Goal: Transaction & Acquisition: Purchase product/service

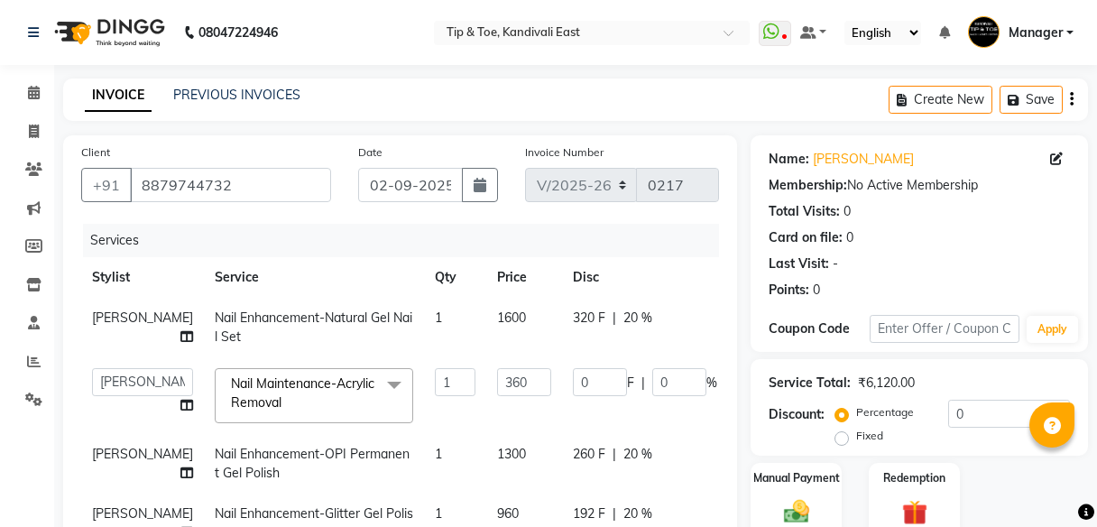
select select "7846"
select select "85200"
select select "70282"
select select "85200"
select select "service"
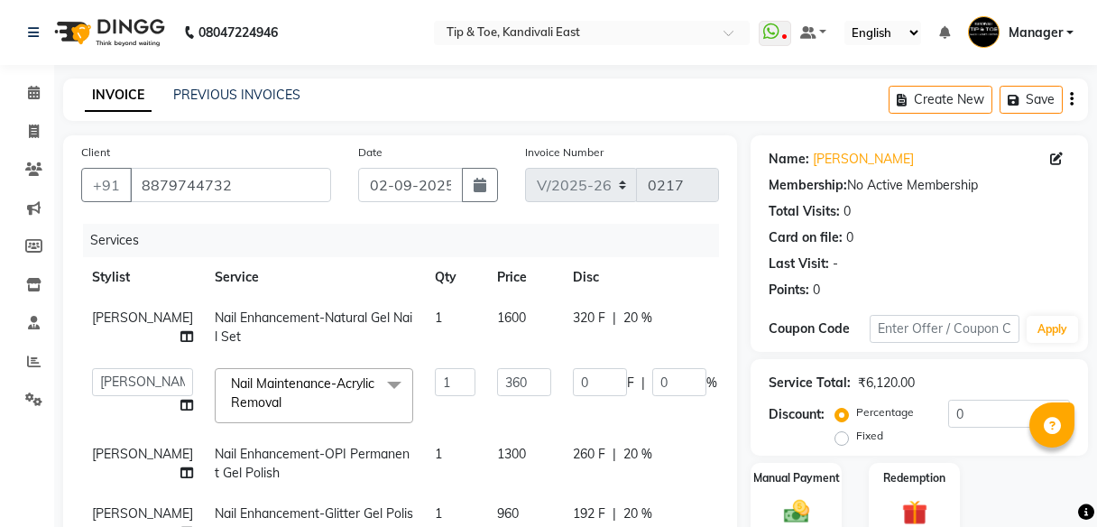
select select "85200"
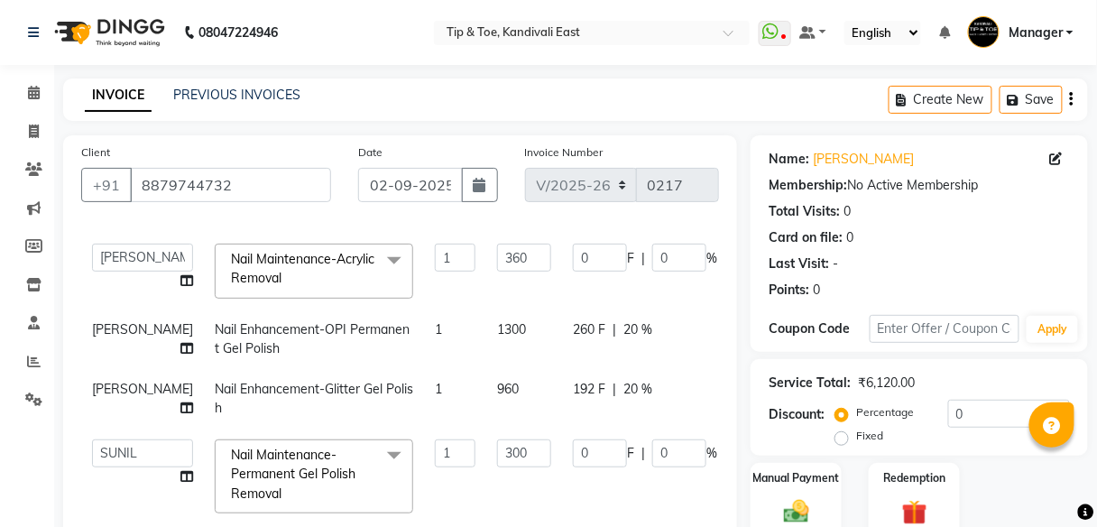
scroll to position [54, 0]
click at [895, 254] on div "Last Visit: -" at bounding box center [919, 263] width 301 height 19
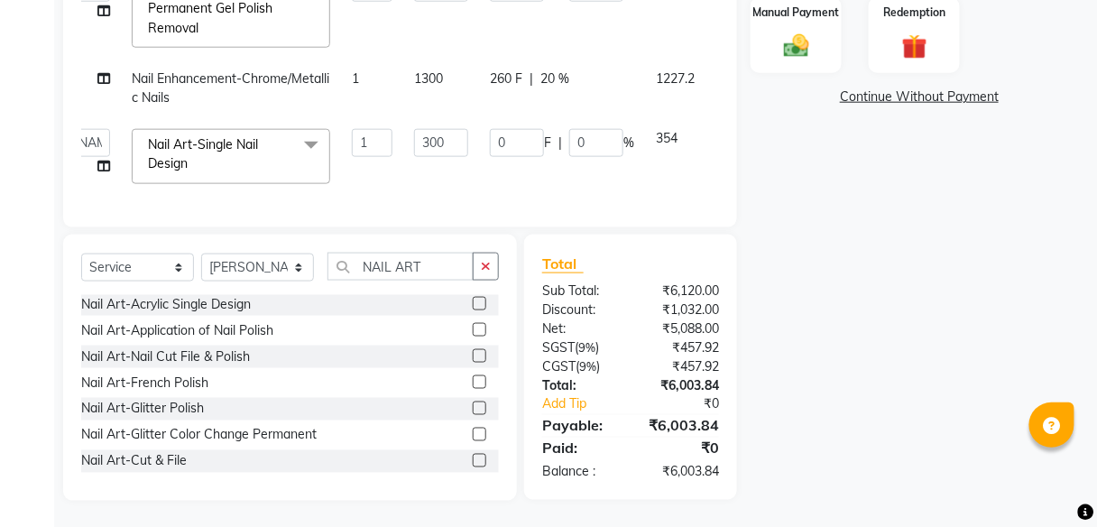
scroll to position [133, 94]
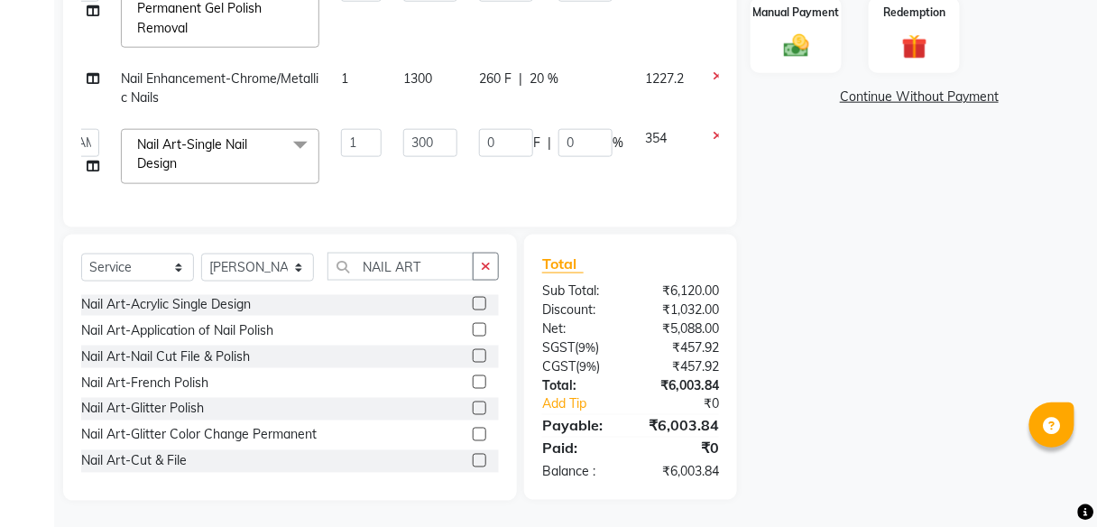
click at [713, 129] on icon at bounding box center [718, 135] width 10 height 13
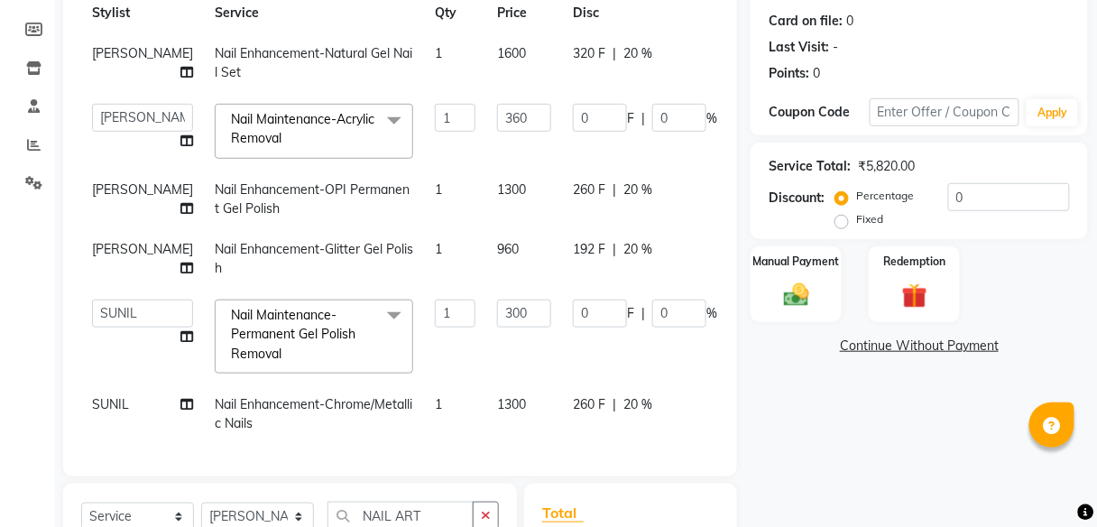
scroll to position [466, 0]
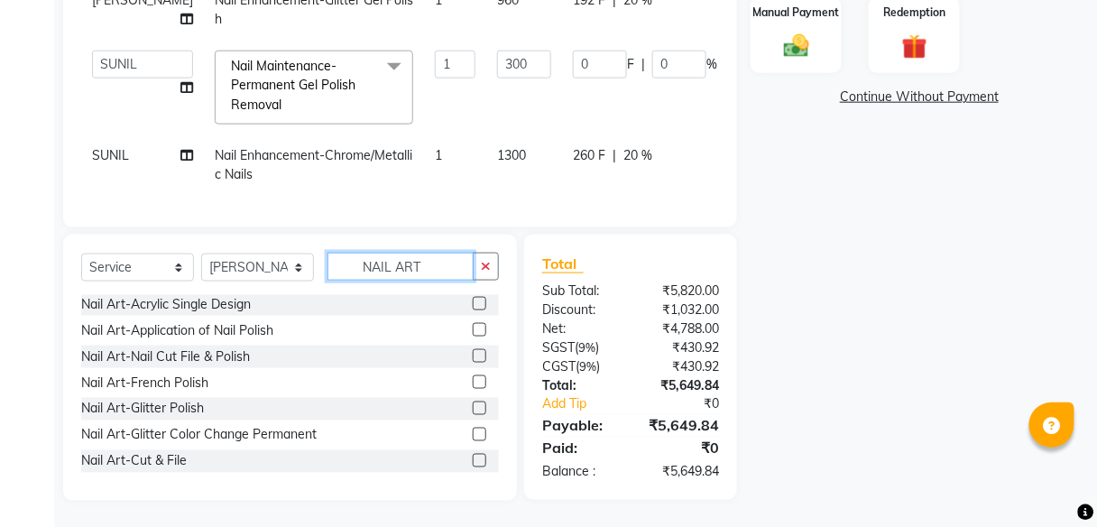
drag, startPoint x: 433, startPoint y: 264, endPoint x: 303, endPoint y: 276, distance: 130.5
click at [303, 276] on div "Select Service Product Membership Package Voucher Prepaid Gift Card Select Styl…" at bounding box center [290, 274] width 418 height 42
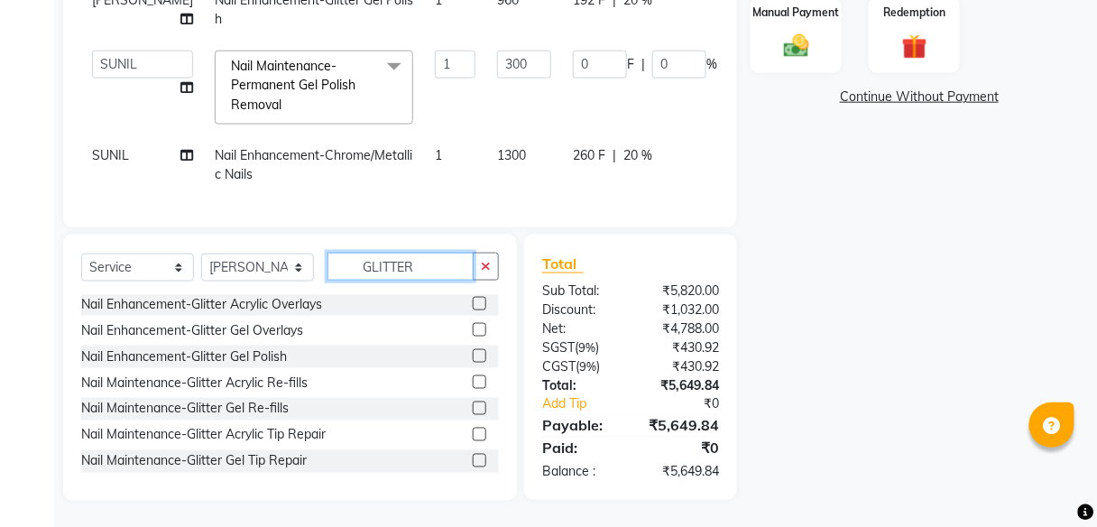
type input "GLITTER"
click at [473, 357] on label at bounding box center [480, 356] width 14 height 14
click at [473, 357] on input "checkbox" at bounding box center [479, 357] width 12 height 12
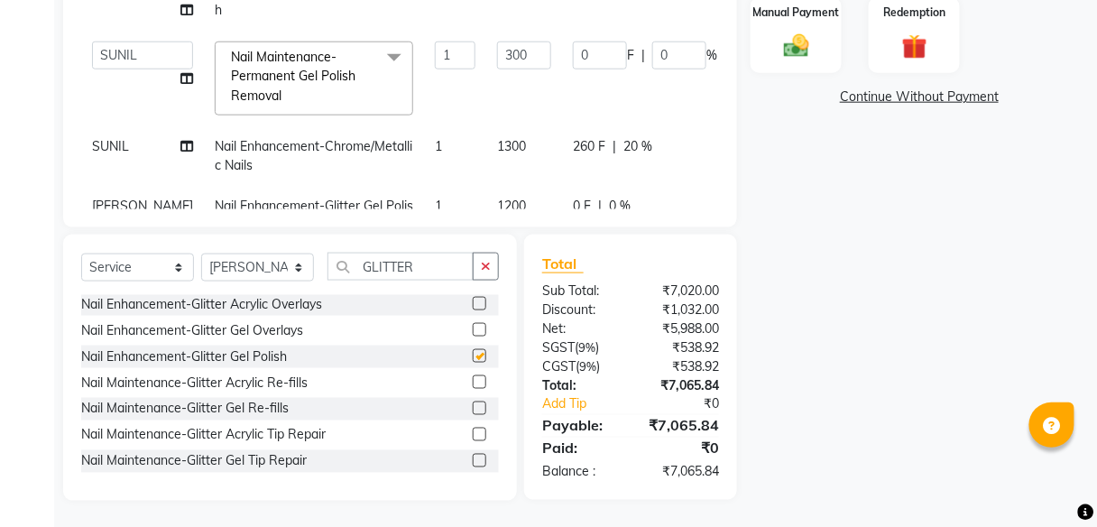
checkbox input "false"
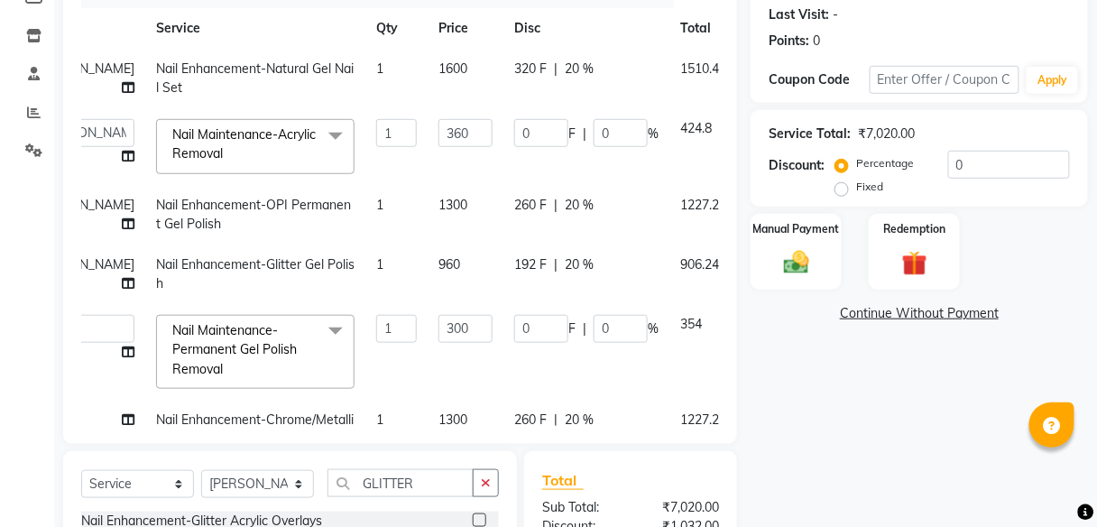
scroll to position [0, 94]
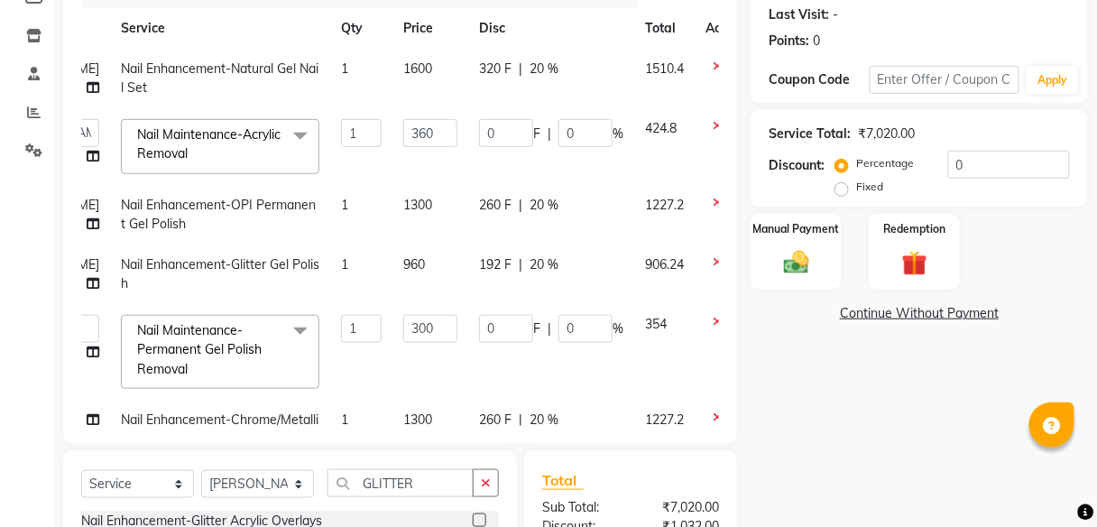
click at [713, 256] on icon at bounding box center [718, 261] width 10 height 13
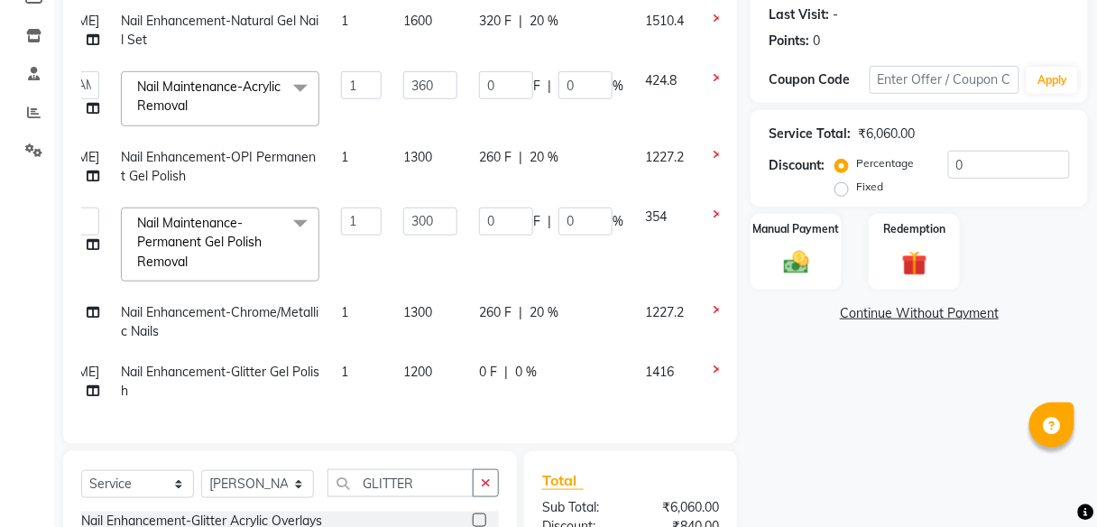
scroll to position [57, 94]
click at [515, 363] on span "0 %" at bounding box center [526, 372] width 22 height 19
select select "85200"
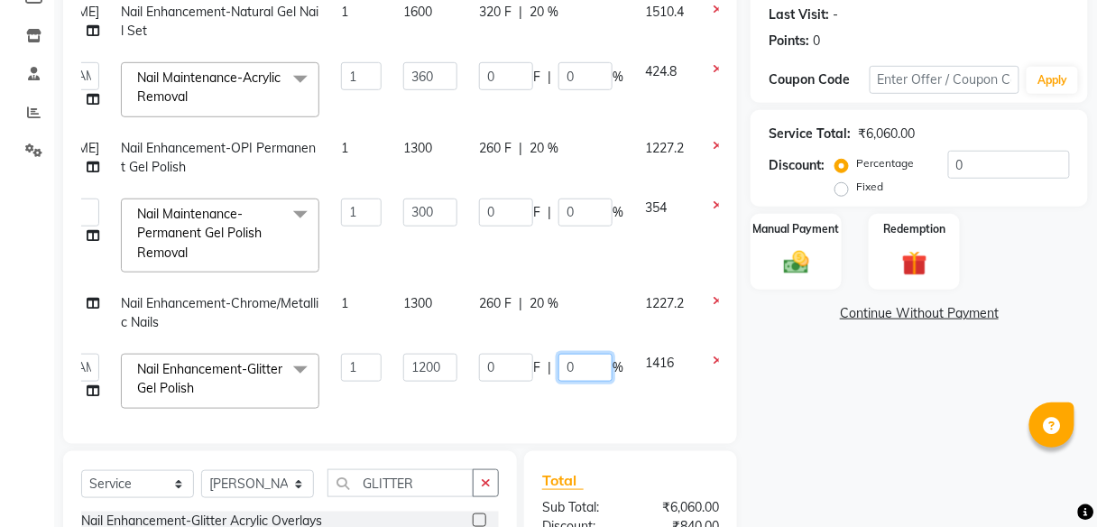
click at [559, 362] on input "0" at bounding box center [586, 368] width 54 height 28
type input "20"
click at [634, 395] on td "1416" at bounding box center [664, 381] width 60 height 77
select select "85200"
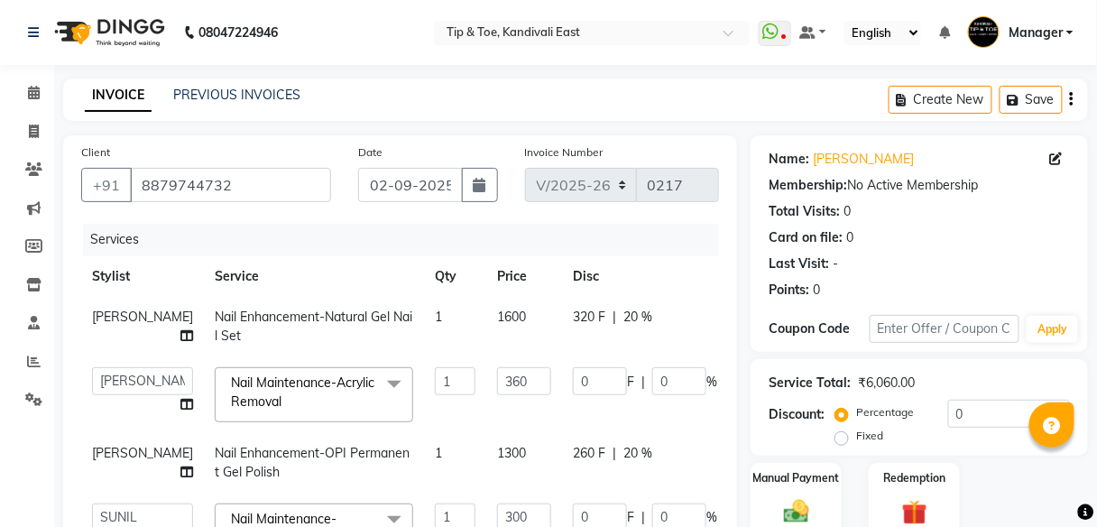
scroll to position [0, 0]
click at [114, 322] on span "SUSHILA" at bounding box center [142, 318] width 101 height 16
select select "85200"
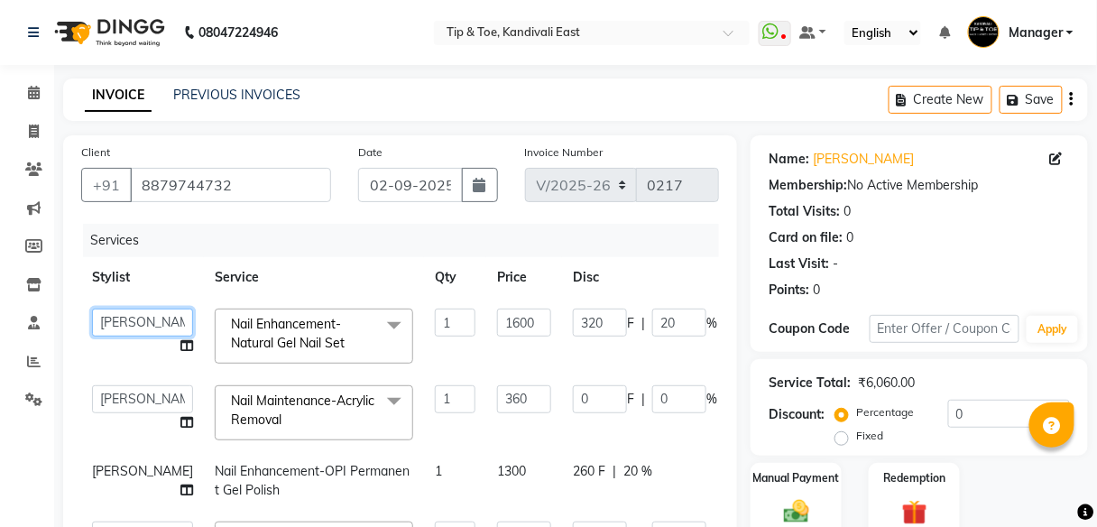
drag, startPoint x: 117, startPoint y: 314, endPoint x: 120, endPoint y: 294, distance: 20.0
click at [120, 294] on table "Stylist Service Qty Price Disc Total Action Dhanashree Manager pooja Poonam Juh…" at bounding box center [464, 500] width 767 height 486
select select "88710"
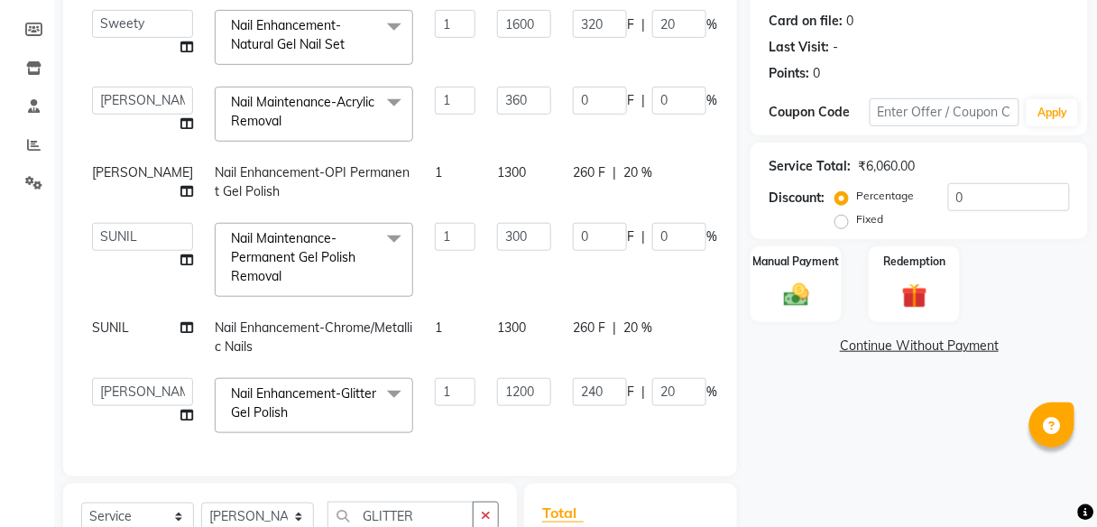
scroll to position [466, 0]
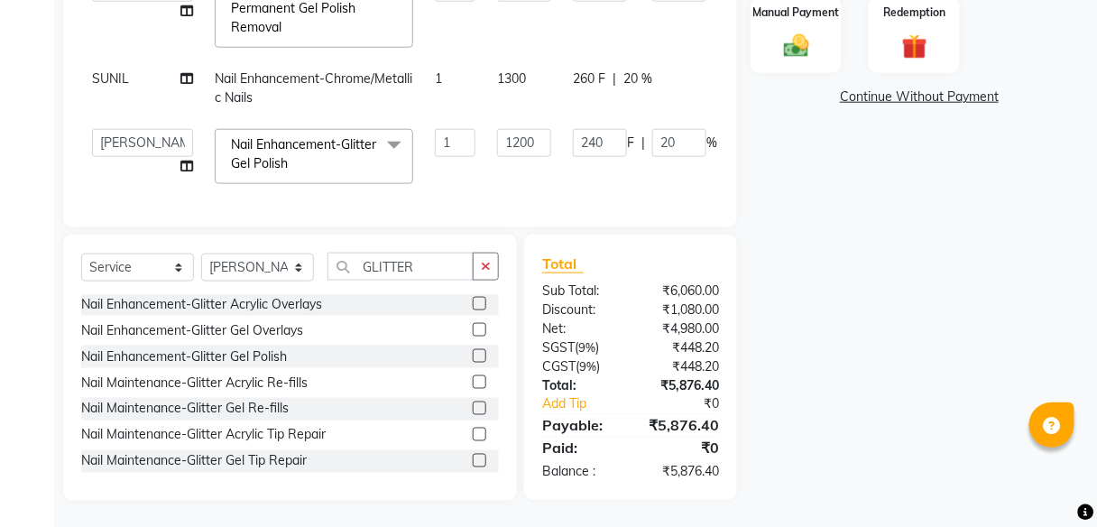
click at [855, 315] on div "Name: Manisha Bhatt Membership: No Active Membership Total Visits: 0 Card on fi…" at bounding box center [926, 85] width 351 height 831
click at [794, 31] on img at bounding box center [796, 46] width 42 height 31
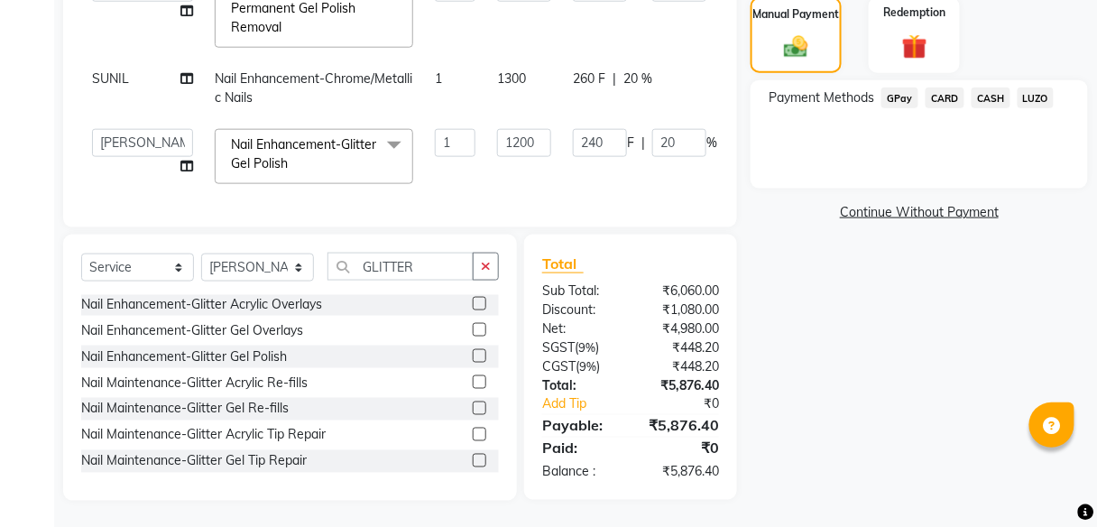
click at [999, 93] on span "CASH" at bounding box center [991, 98] width 39 height 21
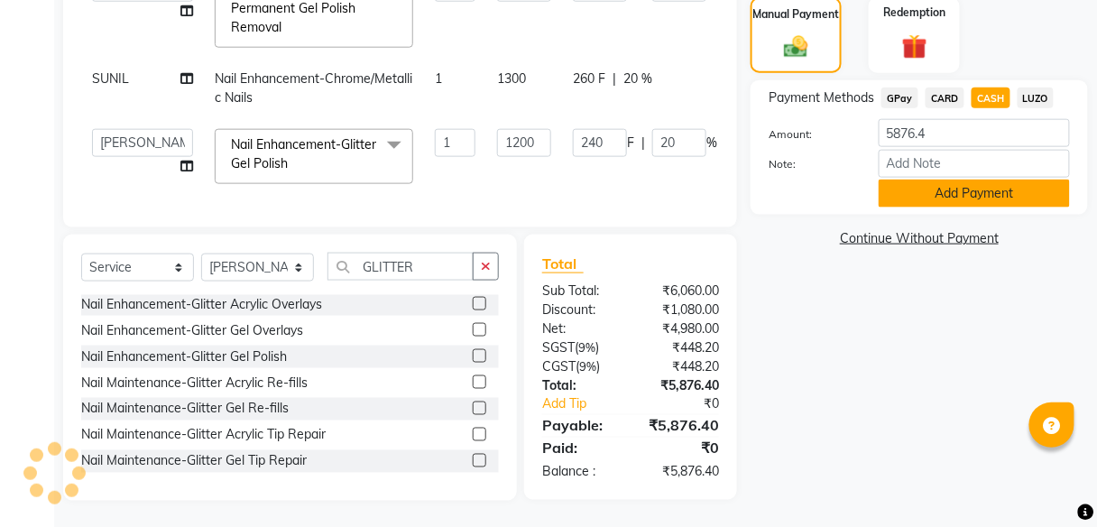
click at [925, 199] on button "Add Payment" at bounding box center [974, 194] width 191 height 28
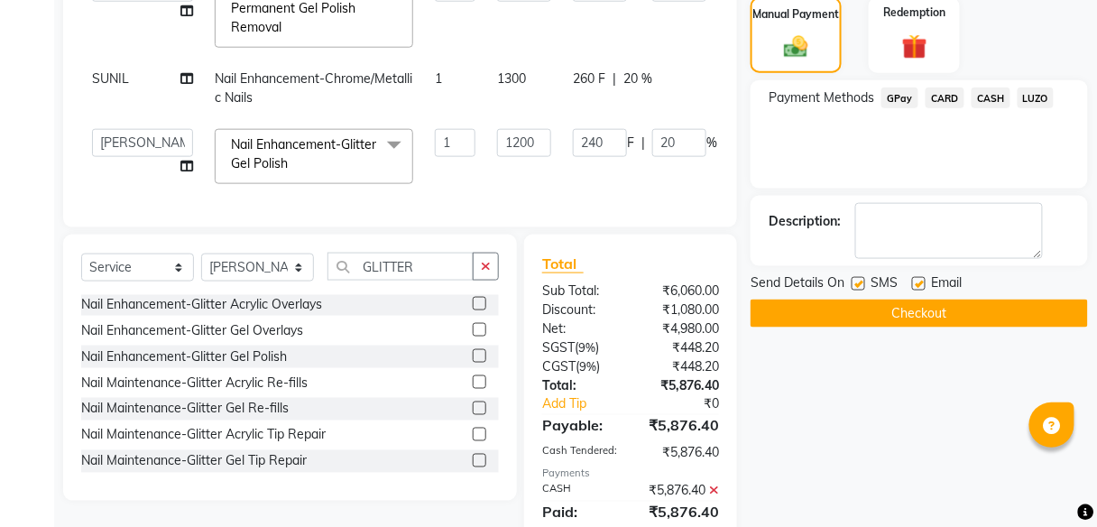
click at [840, 310] on button "Checkout" at bounding box center [920, 314] width 338 height 28
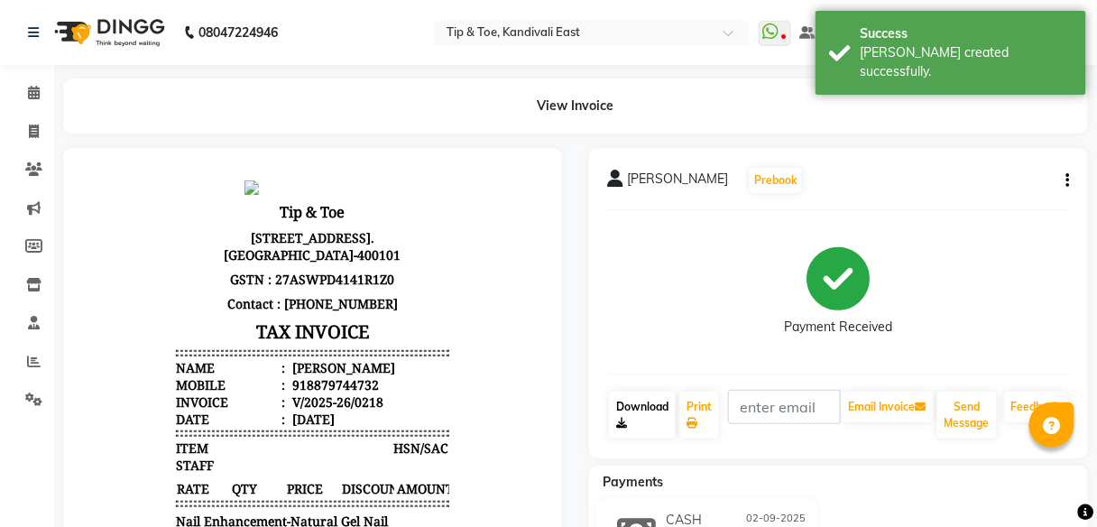
click at [638, 414] on link "Download" at bounding box center [642, 415] width 67 height 47
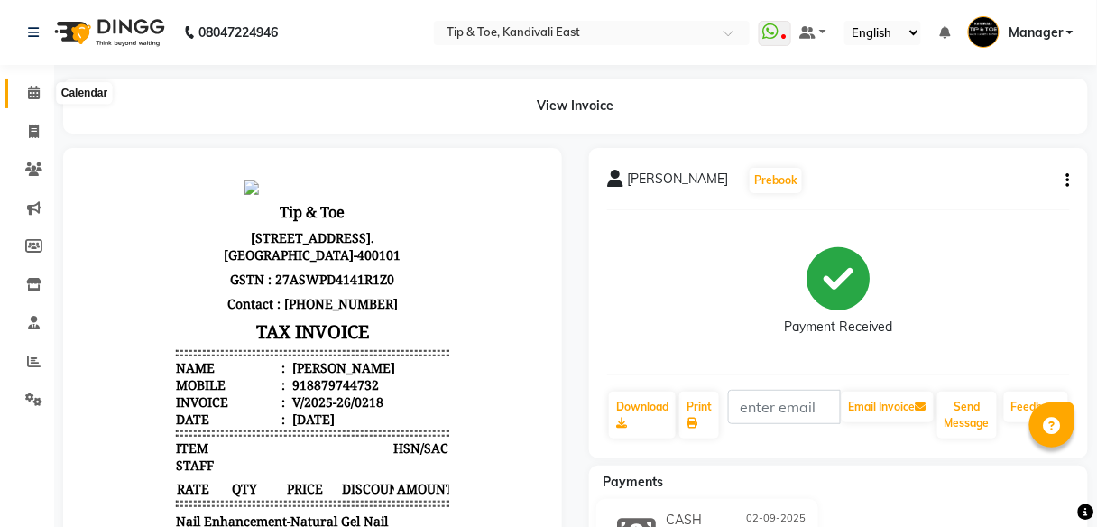
click at [35, 94] on icon at bounding box center [34, 93] width 12 height 14
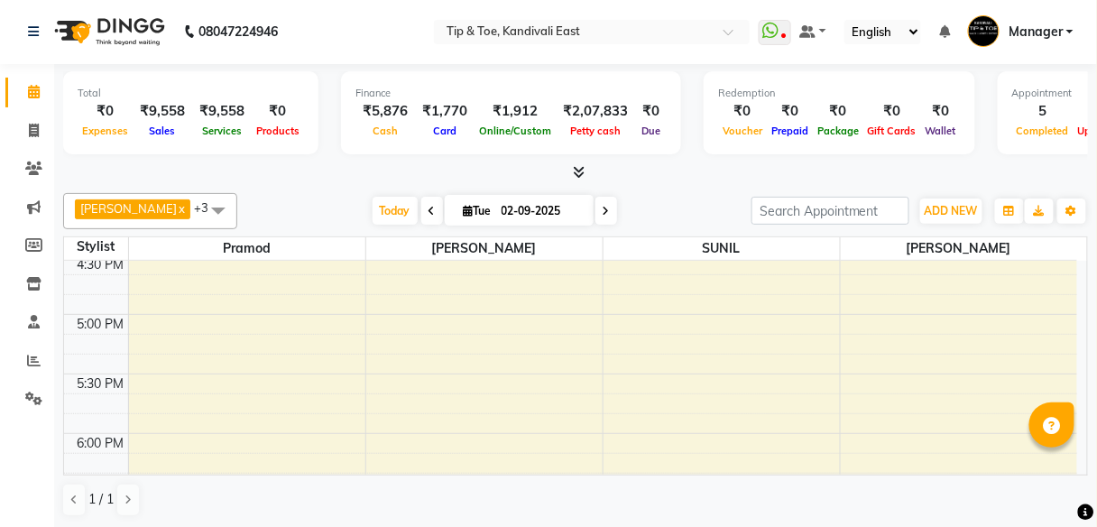
scroll to position [1307, 0]
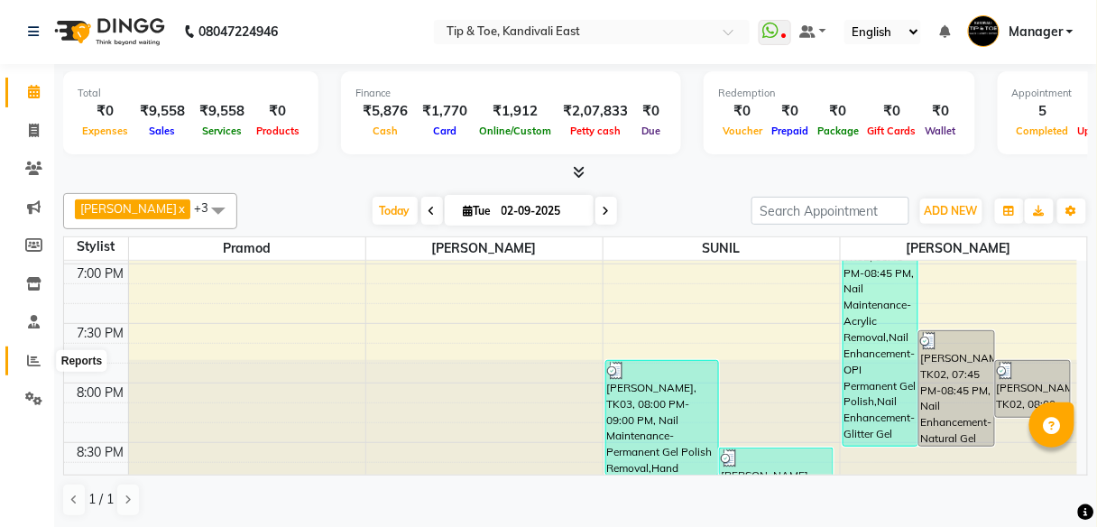
click at [30, 365] on icon at bounding box center [34, 361] width 14 height 14
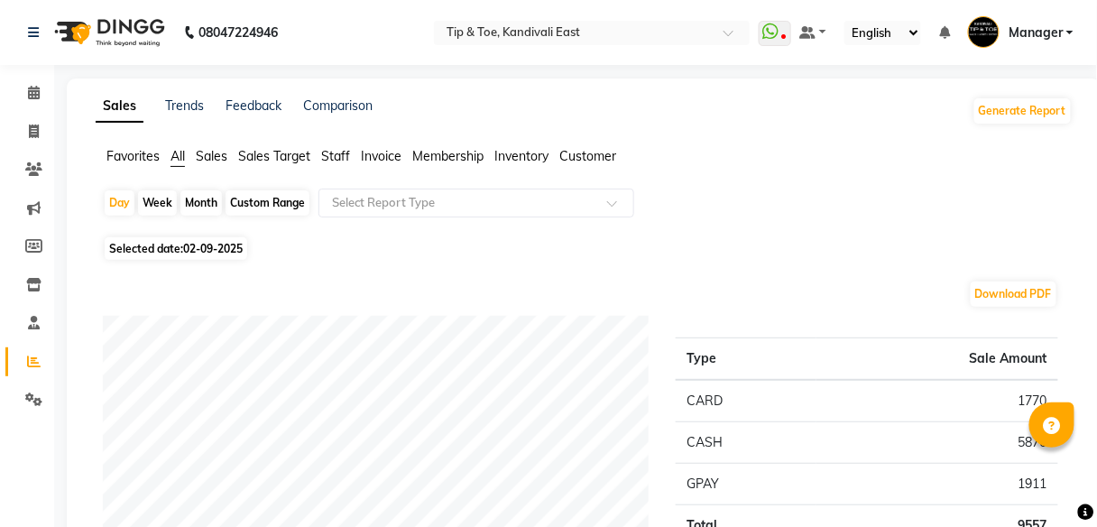
click at [338, 154] on span "Staff" at bounding box center [335, 156] width 29 height 16
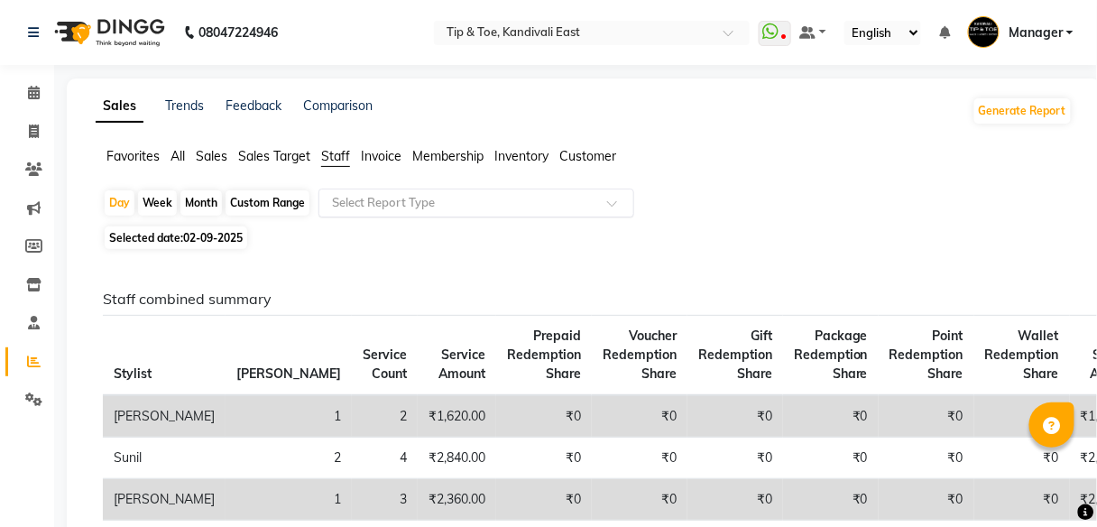
click at [409, 200] on input "text" at bounding box center [458, 203] width 260 height 18
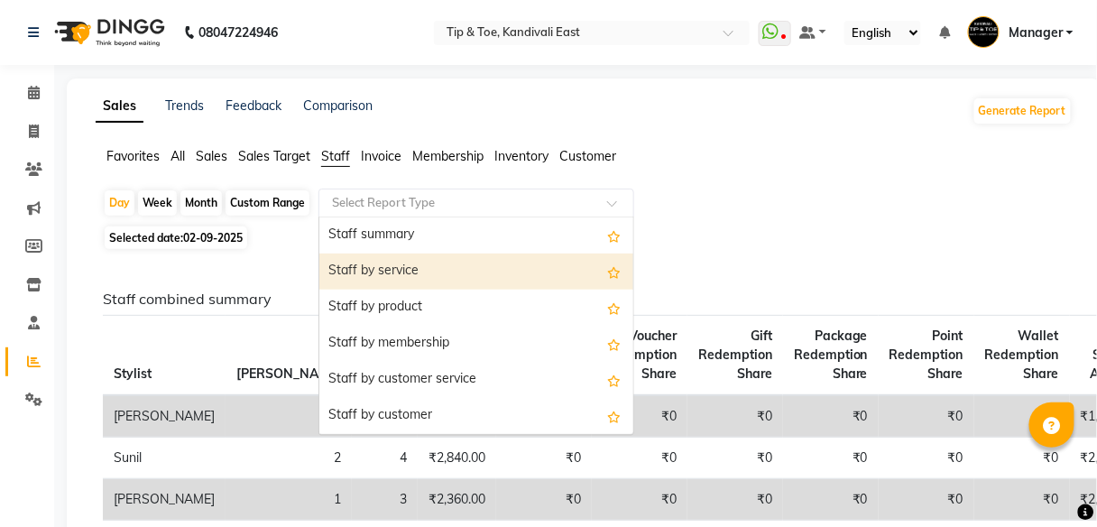
click at [405, 265] on div "Staff by service" at bounding box center [476, 272] width 314 height 36
select select "full_report"
select select "csv"
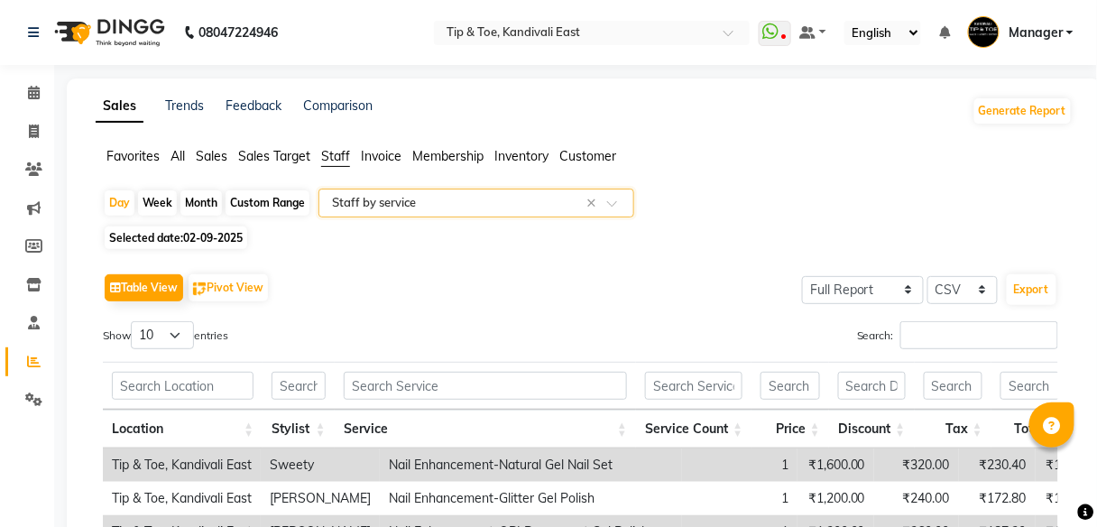
click at [338, 159] on span "Staff" at bounding box center [335, 156] width 29 height 16
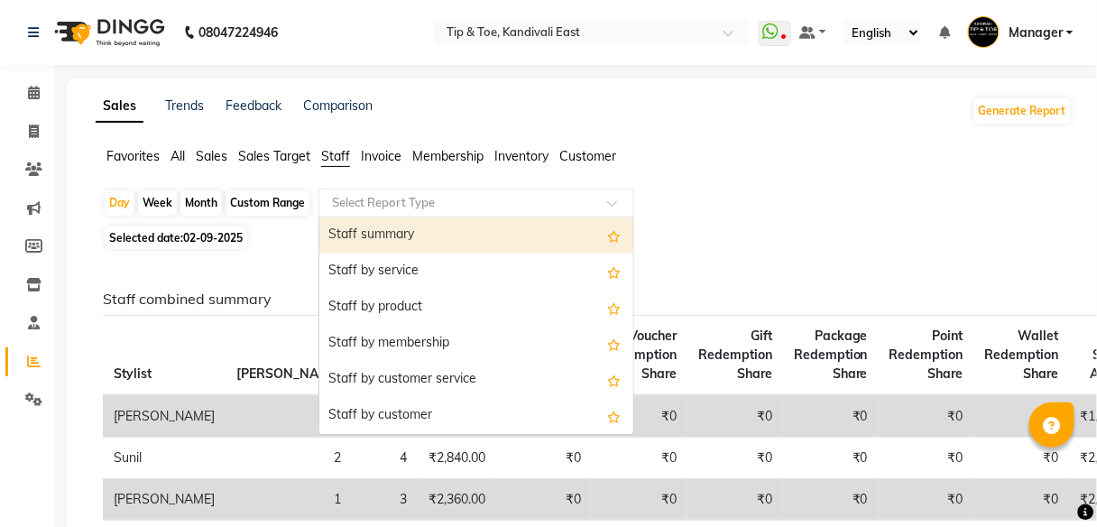
click at [521, 203] on input "text" at bounding box center [458, 203] width 260 height 18
click at [463, 241] on div "Staff summary" at bounding box center [476, 235] width 314 height 36
select select "full_report"
select select "csv"
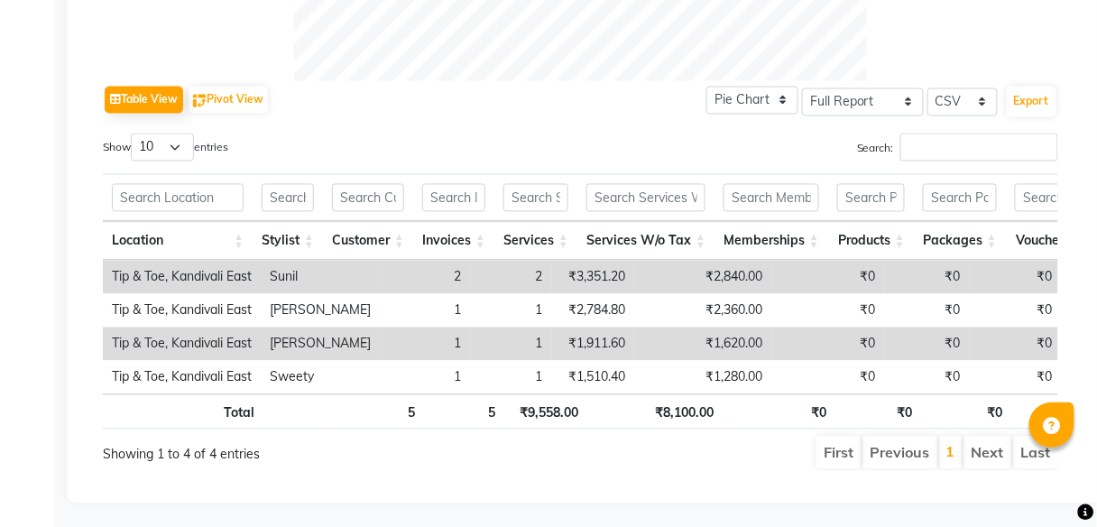
scroll to position [805, 0]
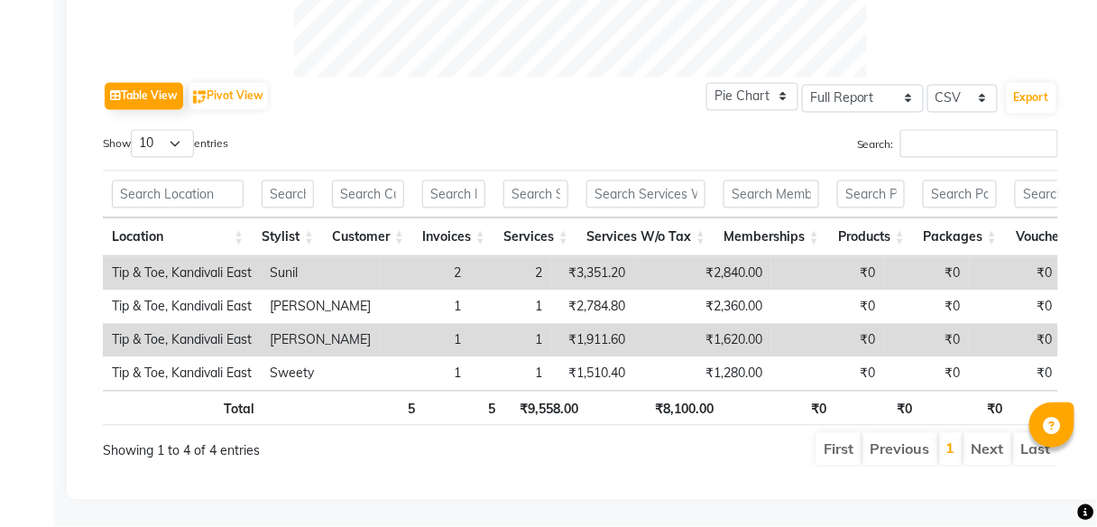
click at [698, 397] on th "₹8,100.00" at bounding box center [654, 408] width 135 height 35
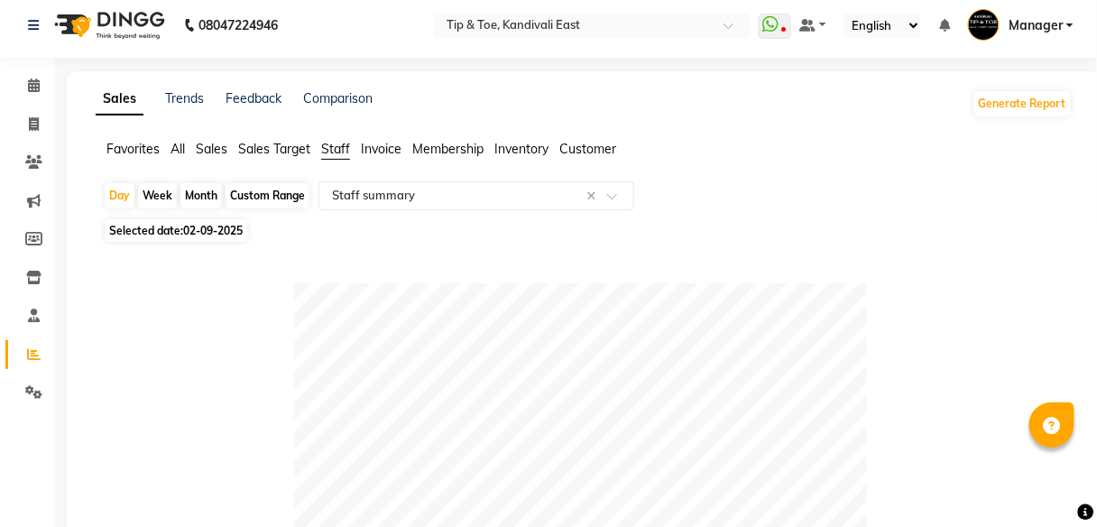
scroll to position [0, 0]
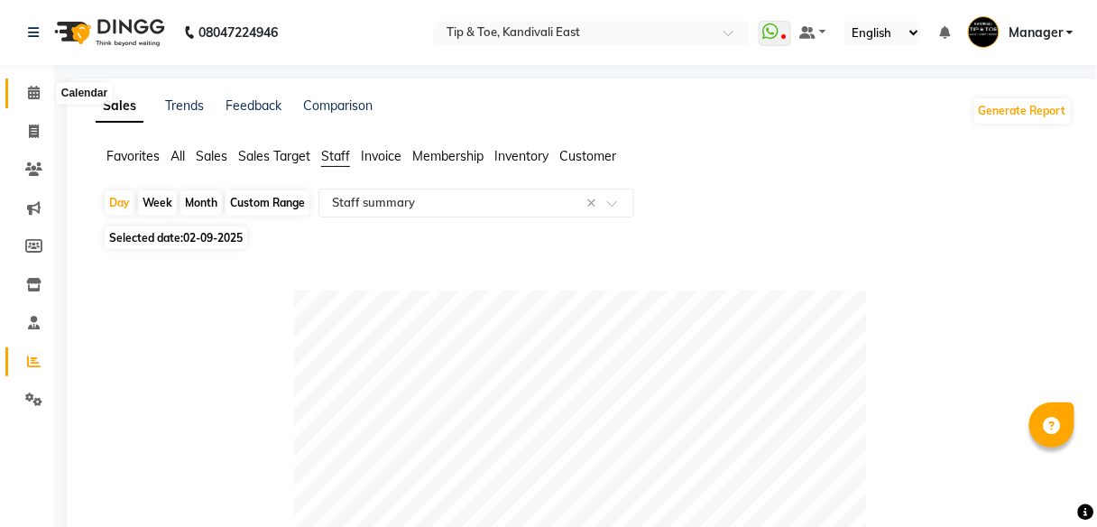
click at [32, 91] on icon at bounding box center [34, 93] width 12 height 14
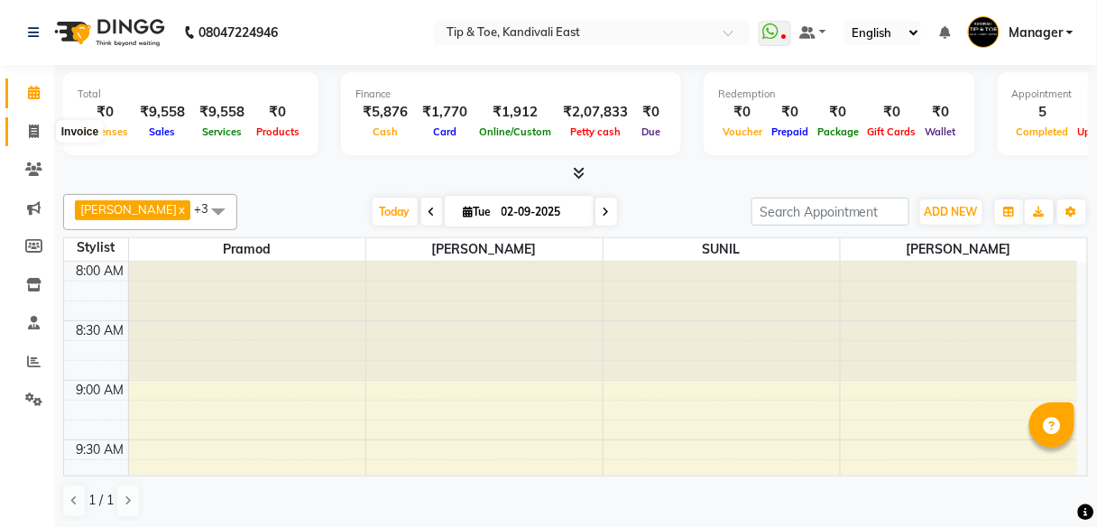
click at [35, 126] on icon at bounding box center [34, 132] width 10 height 14
select select "7846"
select select "service"
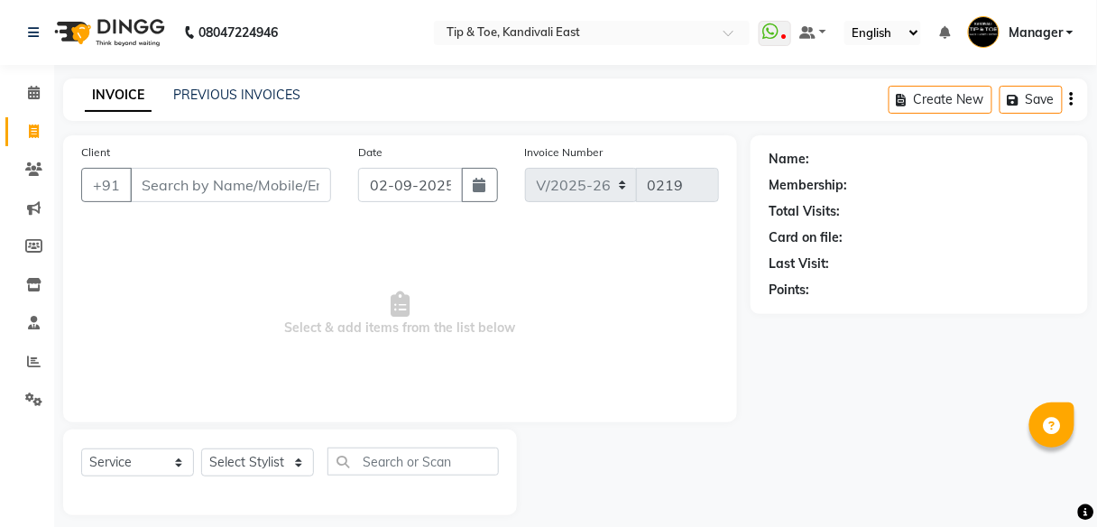
click at [271, 188] on input "Client" at bounding box center [230, 185] width 201 height 34
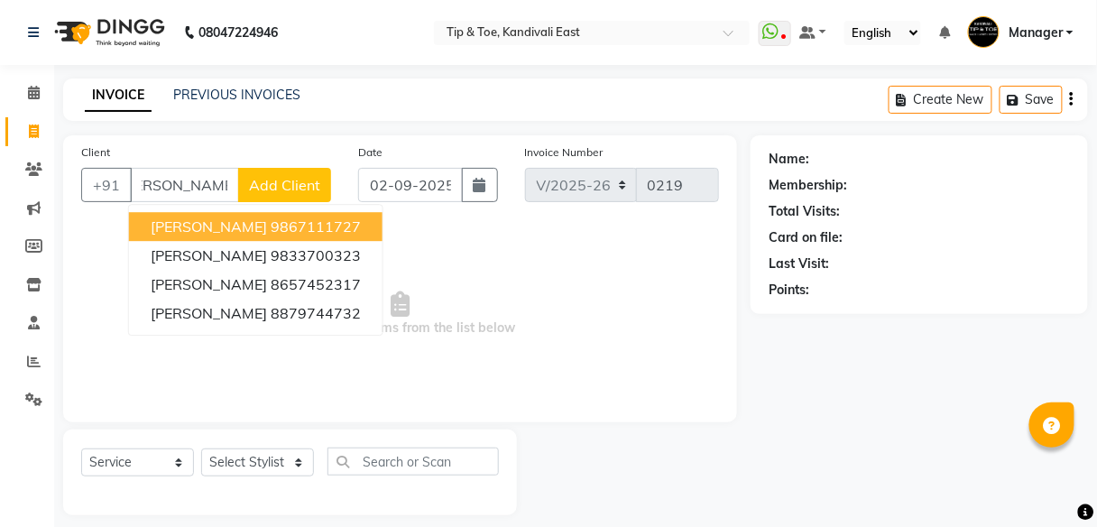
scroll to position [0, 29]
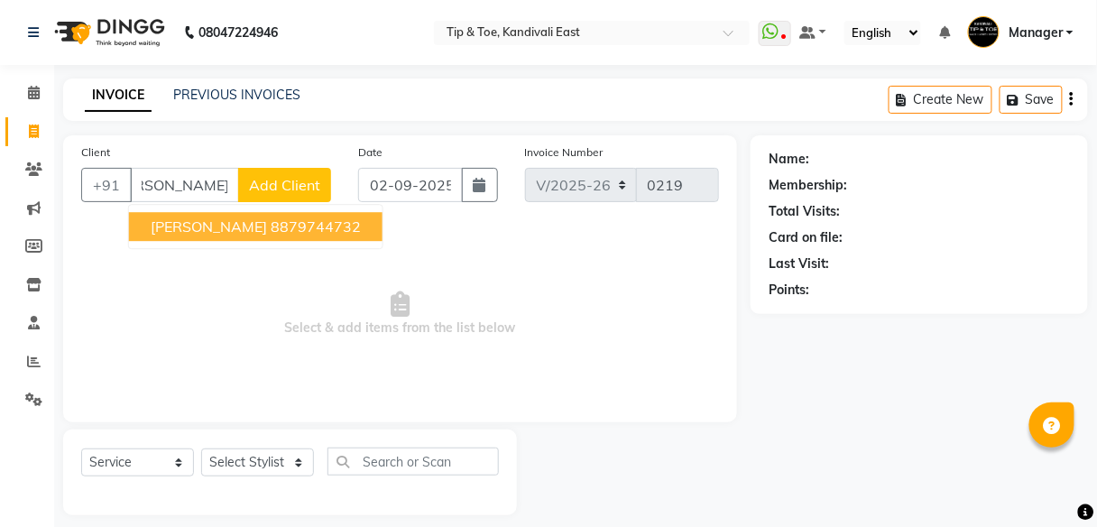
click at [303, 215] on button "MANISHA BHATT 8879744732" at bounding box center [256, 226] width 254 height 29
type input "8879744732"
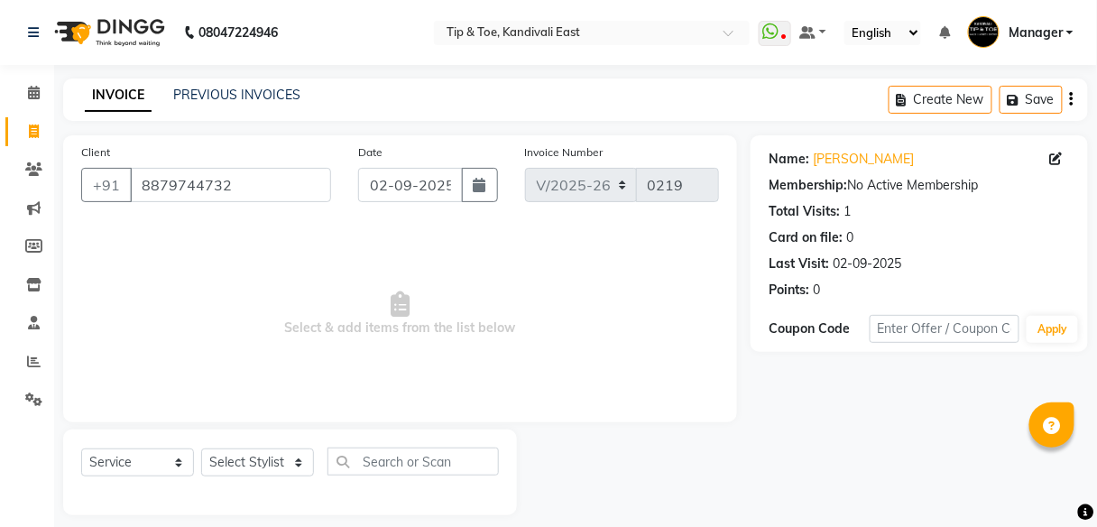
click at [848, 168] on div "Name: Manisha Bhatt Membership: No Active Membership Total Visits: 1 Card on fi…" at bounding box center [919, 221] width 301 height 157
click at [846, 162] on link "Manisha Bhatt" at bounding box center [863, 159] width 101 height 19
click at [36, 95] on icon at bounding box center [34, 93] width 12 height 14
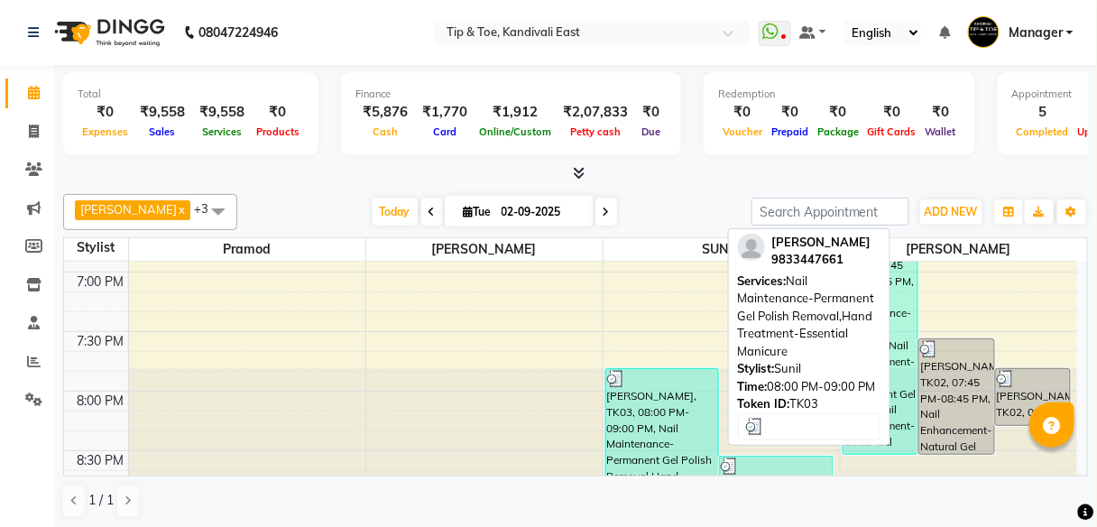
scroll to position [1307, 0]
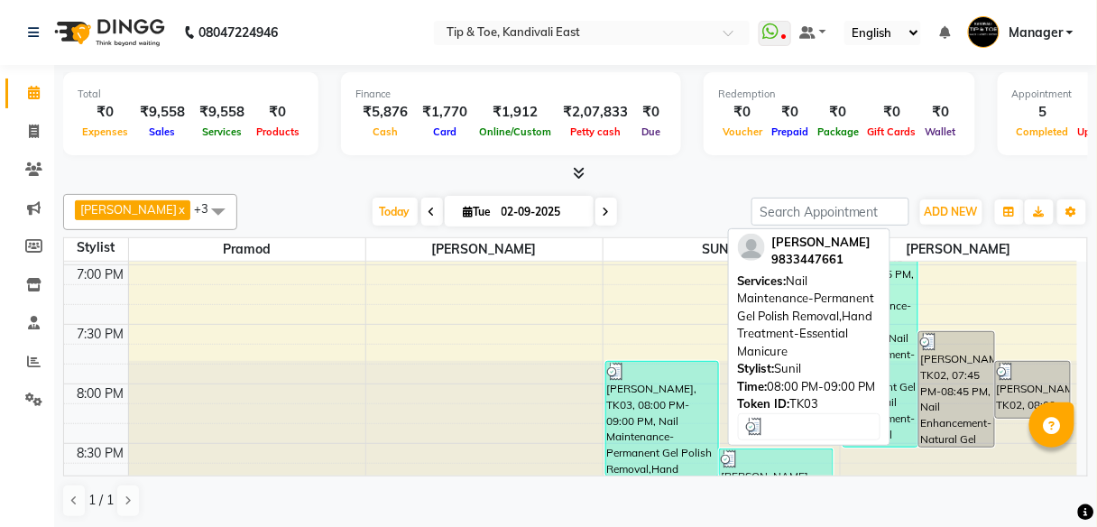
click at [675, 404] on div "Renu Nayal, TK03, 08:00 PM-09:00 PM, Nail Maintenance-Permanent Gel Polish Remo…" at bounding box center [662, 419] width 113 height 114
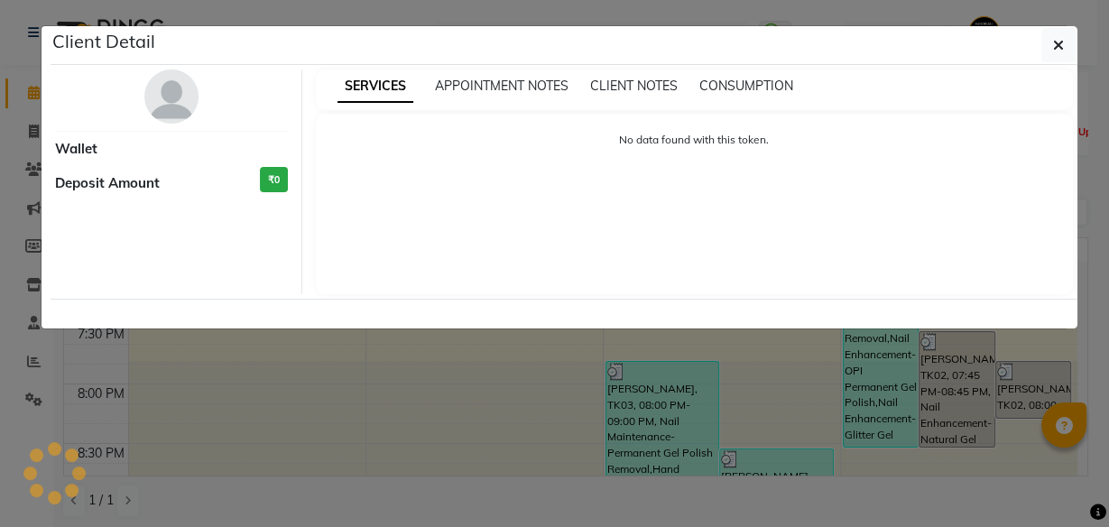
select select "3"
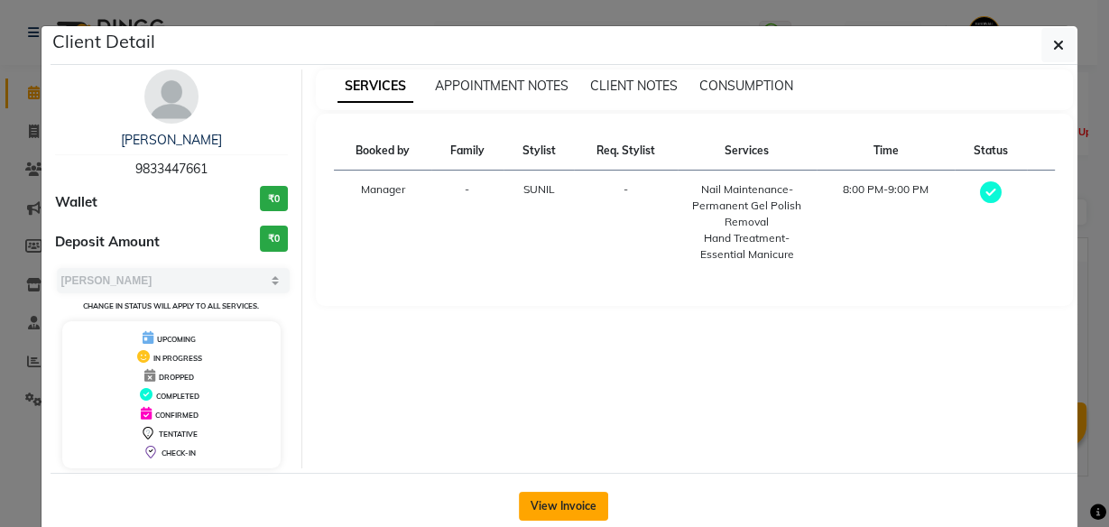
click at [569, 501] on button "View Invoice" at bounding box center [563, 506] width 89 height 29
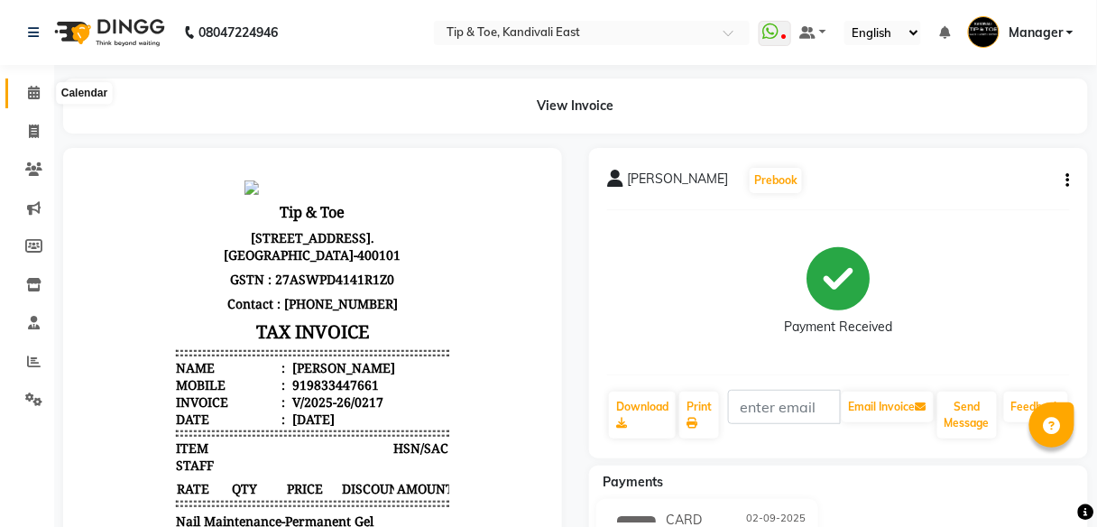
click at [35, 97] on icon at bounding box center [34, 93] width 12 height 14
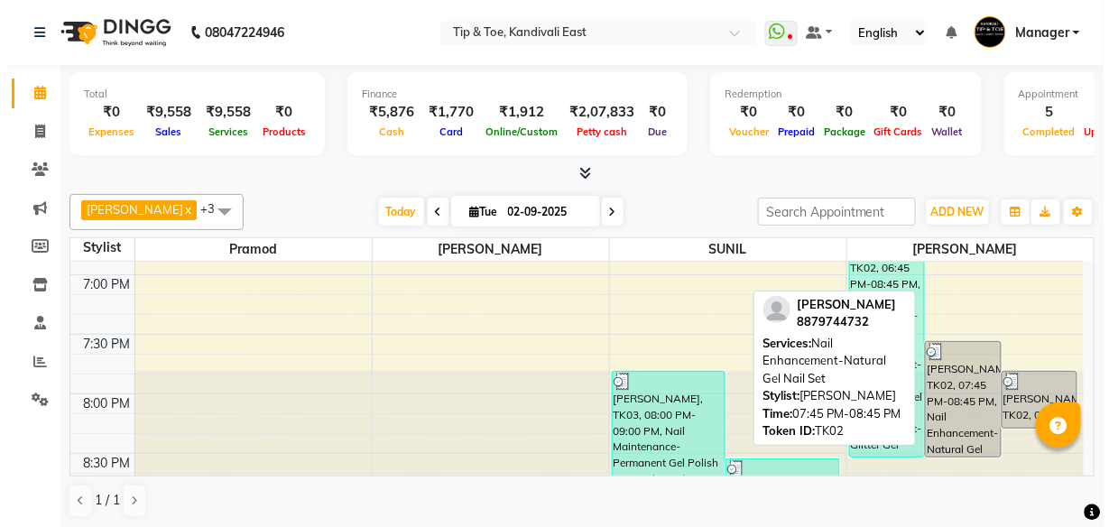
scroll to position [1300, 0]
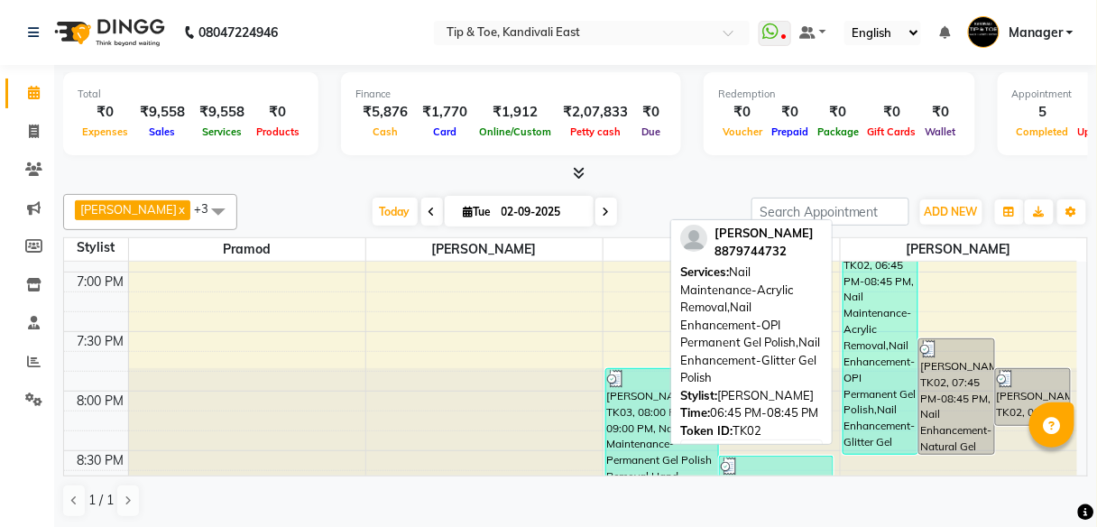
click at [865, 413] on div "MANISHA BHATT, TK02, 06:45 PM-08:45 PM, Nail Maintenance-Acrylic Removal,Nail E…" at bounding box center [881, 338] width 75 height 232
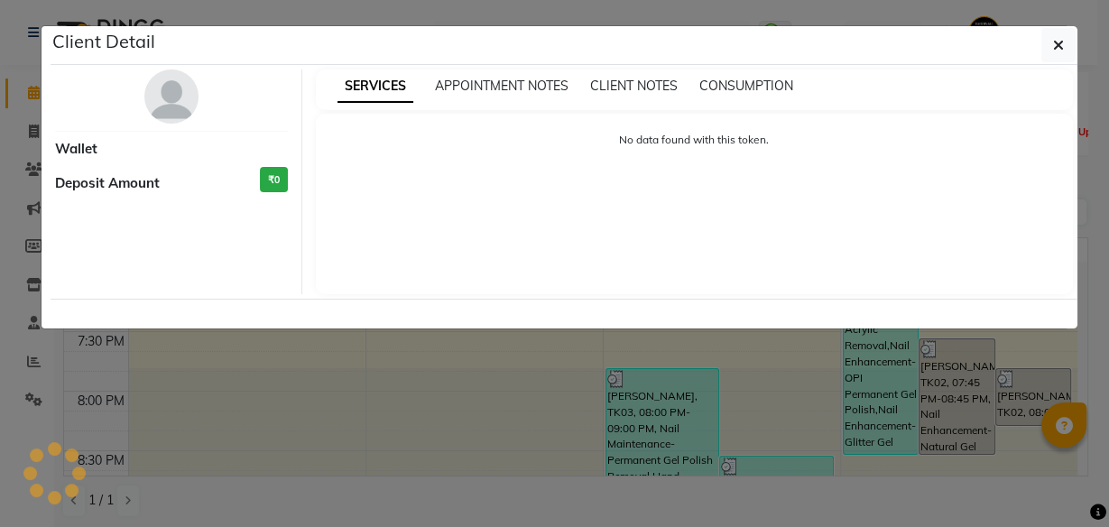
select select "3"
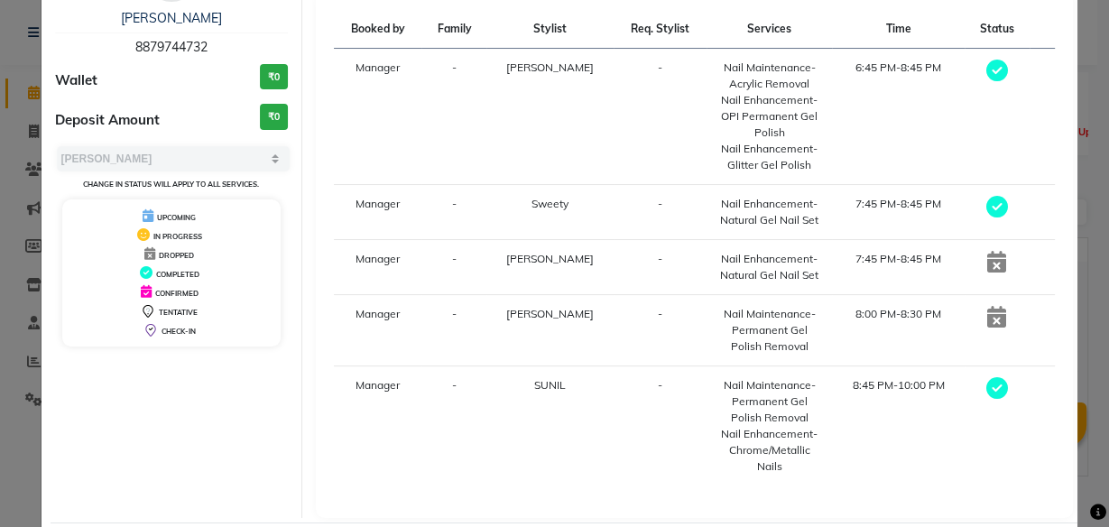
scroll to position [44, 0]
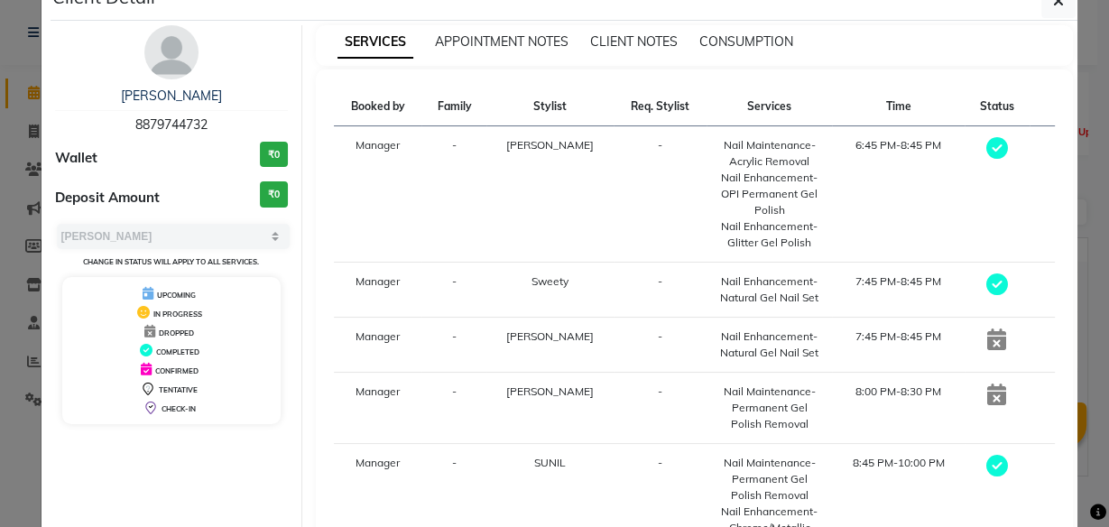
click at [990, 282] on icon at bounding box center [997, 284] width 22 height 22
drag, startPoint x: 990, startPoint y: 282, endPoint x: 576, endPoint y: 216, distance: 419.4
click at [576, 216] on td "SUSHILA" at bounding box center [549, 194] width 126 height 136
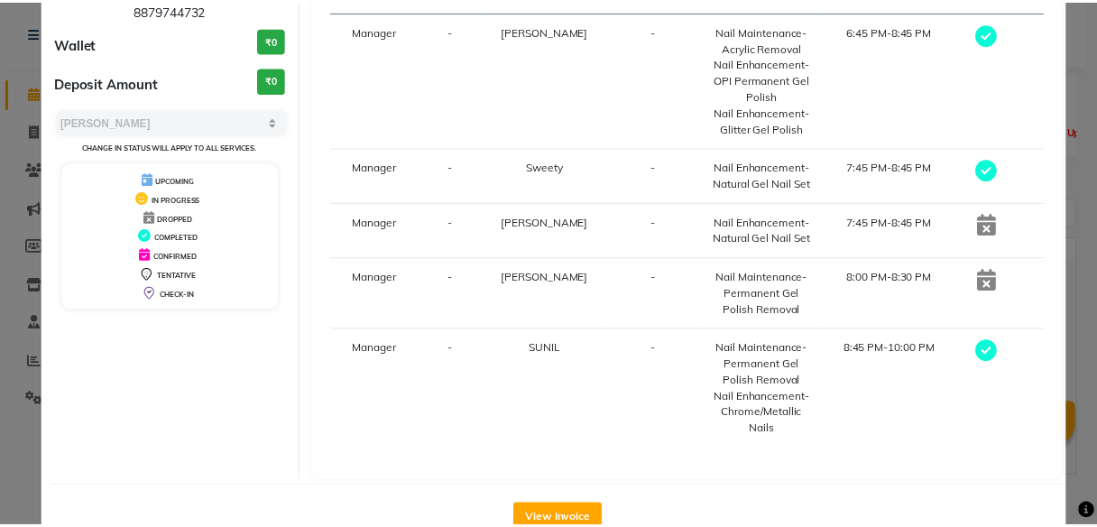
scroll to position [189, 0]
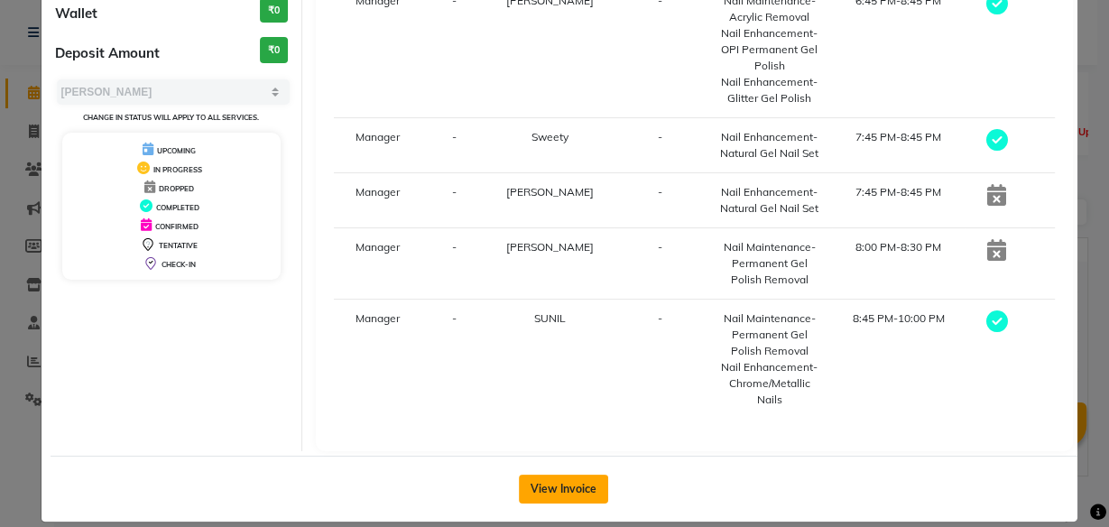
click at [567, 475] on button "View Invoice" at bounding box center [563, 489] width 89 height 29
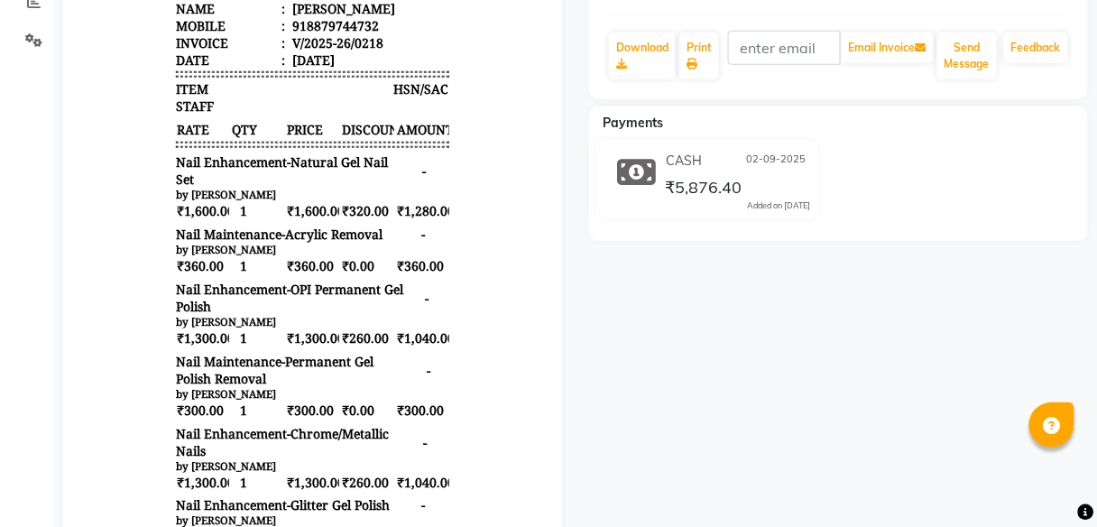
scroll to position [361, 0]
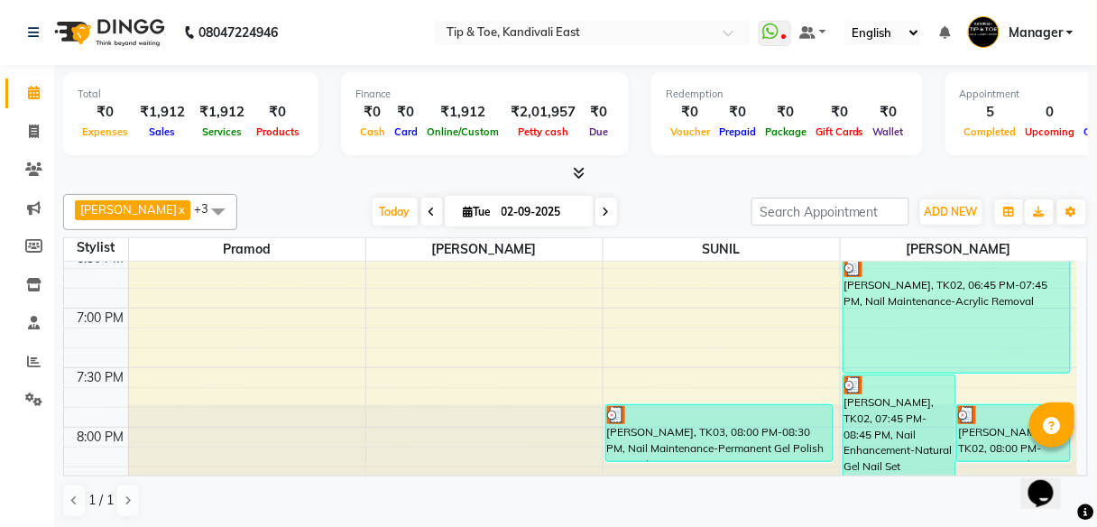
scroll to position [1307, 0]
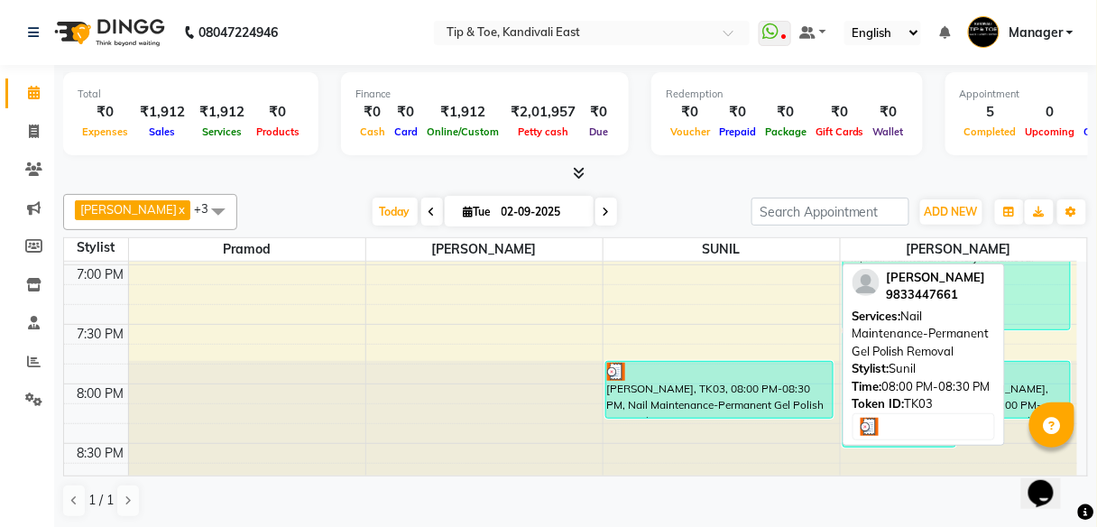
click at [713, 394] on div "Renu Nayal, TK03, 08:00 PM-08:30 PM, Nail Maintenance-Permanent Gel Polish Remo…" at bounding box center [719, 390] width 227 height 56
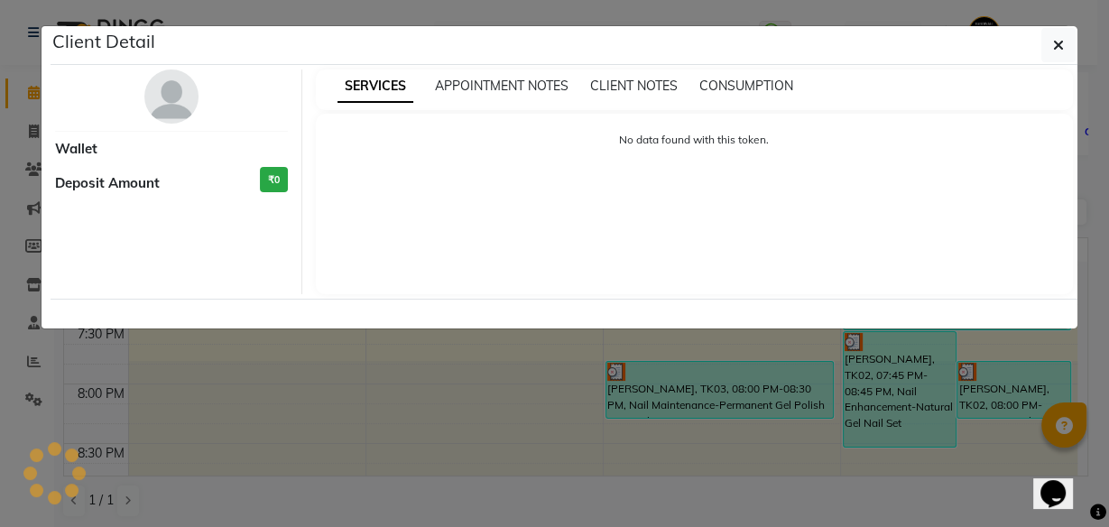
select select "3"
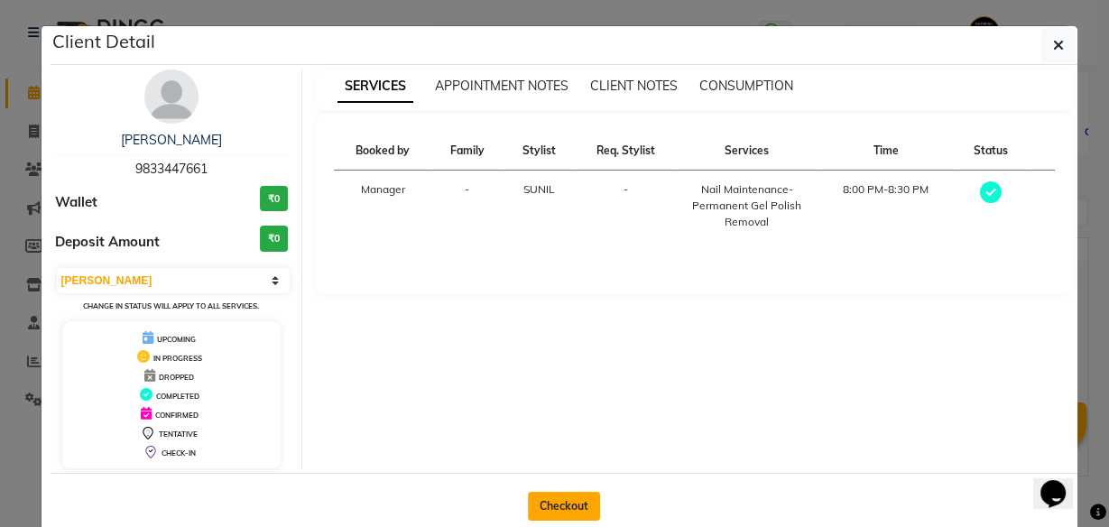
click at [566, 507] on button "Checkout" at bounding box center [564, 506] width 72 height 29
select select "7846"
select select "service"
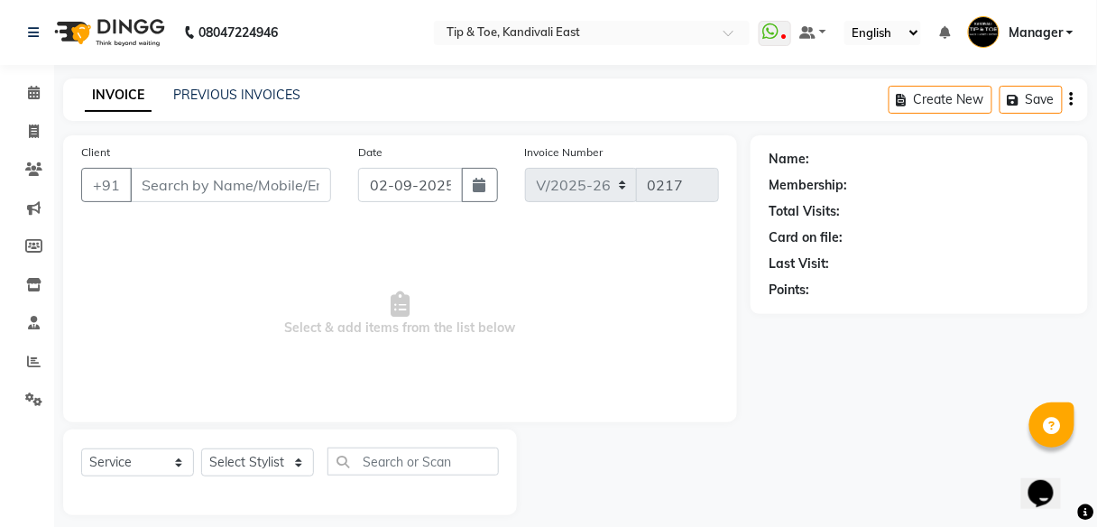
type input "9833447661"
select select "70282"
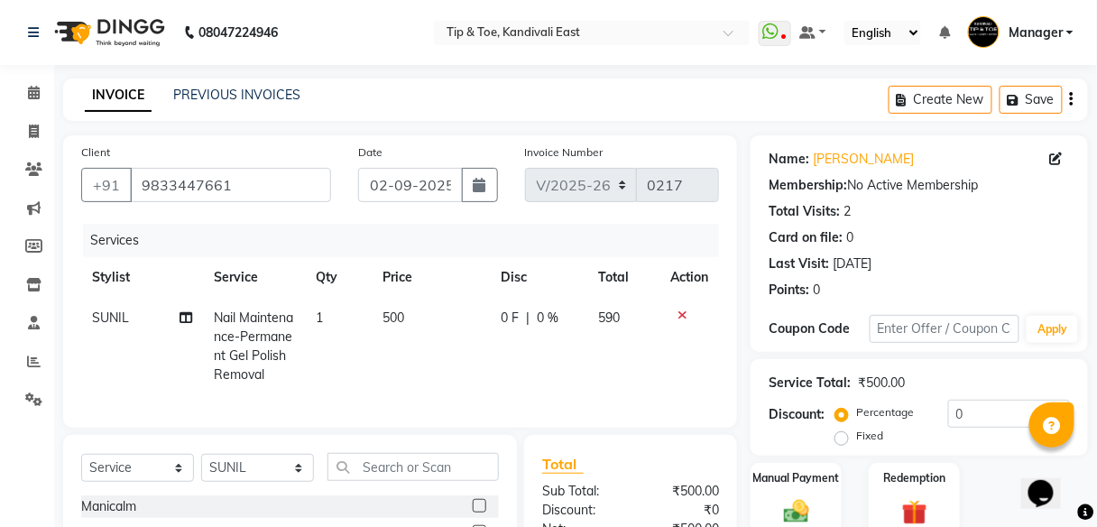
scroll to position [144, 0]
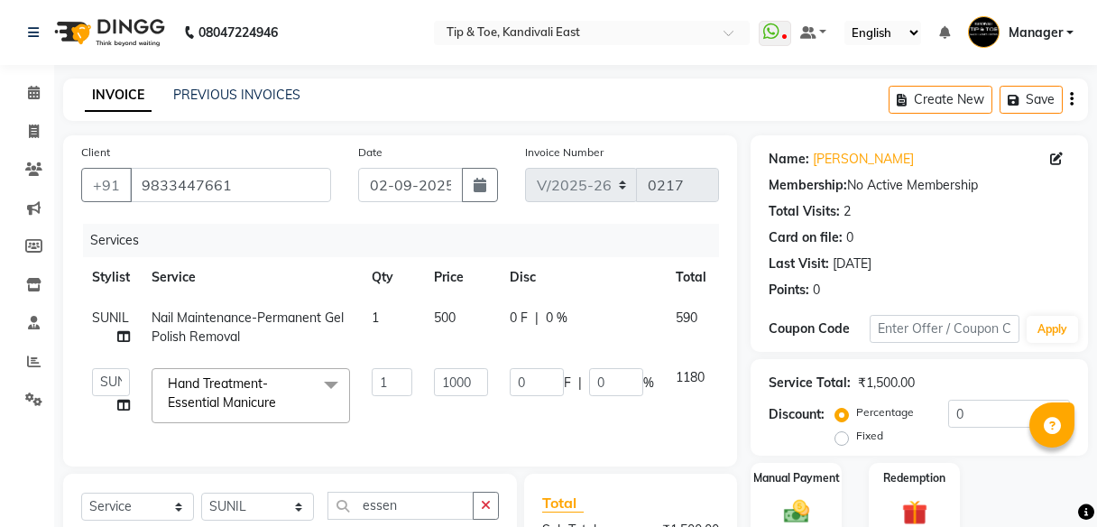
select select "7846"
select select "70282"
select select "service"
select select "70282"
click at [630, 419] on td "0 F | 0 %" at bounding box center [582, 395] width 166 height 77
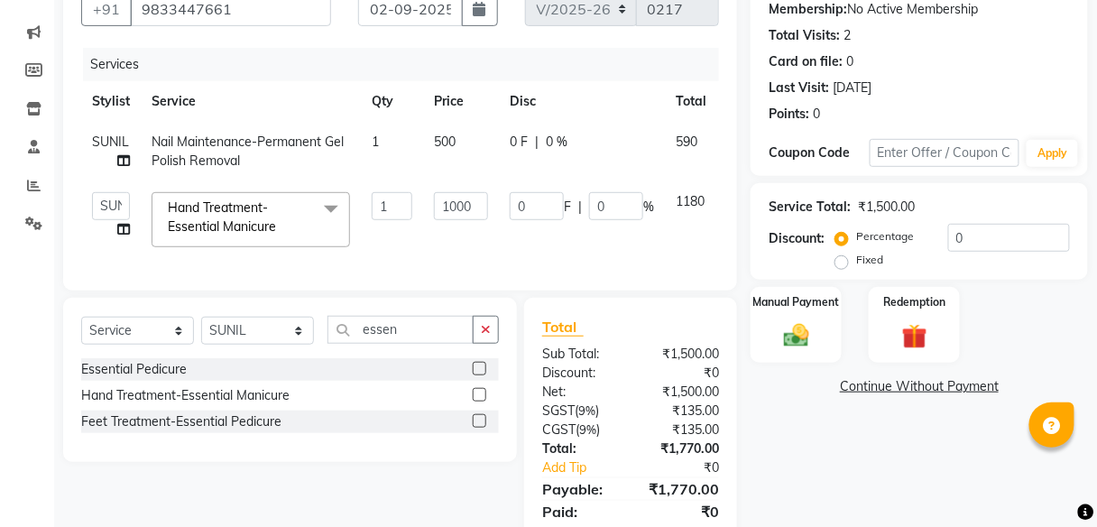
scroll to position [248, 0]
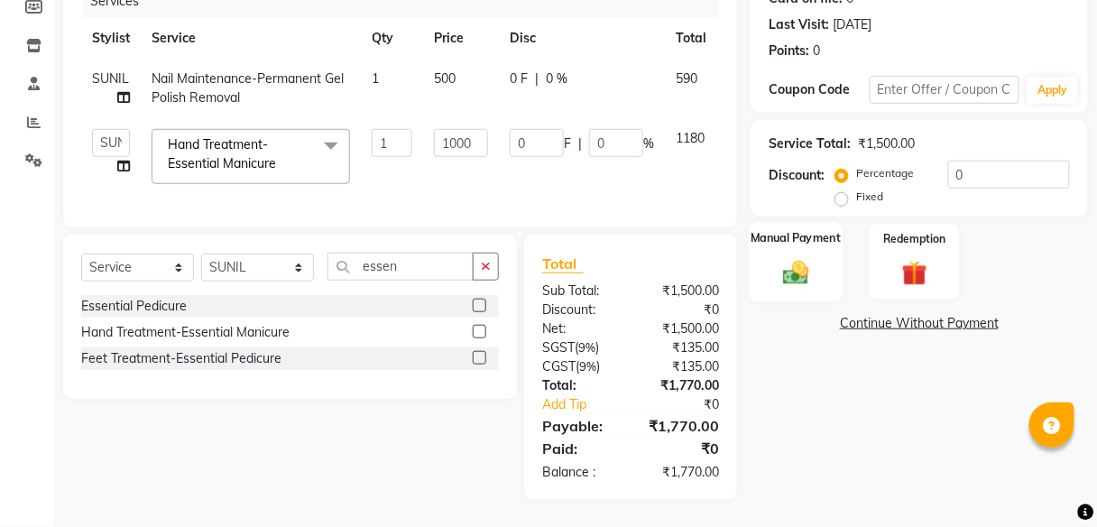
click at [822, 249] on div "Manual Payment" at bounding box center [796, 261] width 95 height 79
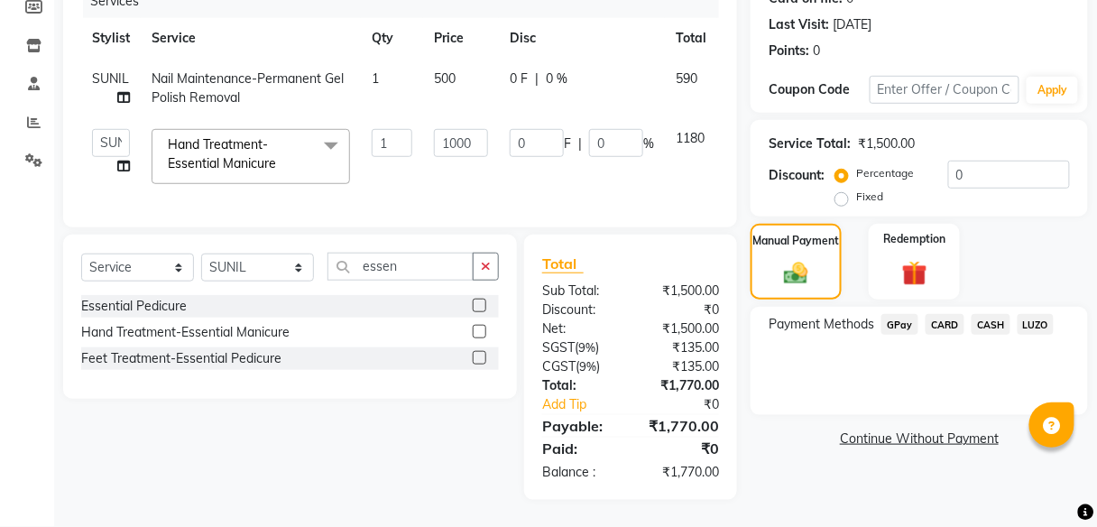
click at [950, 314] on span "CARD" at bounding box center [945, 324] width 39 height 21
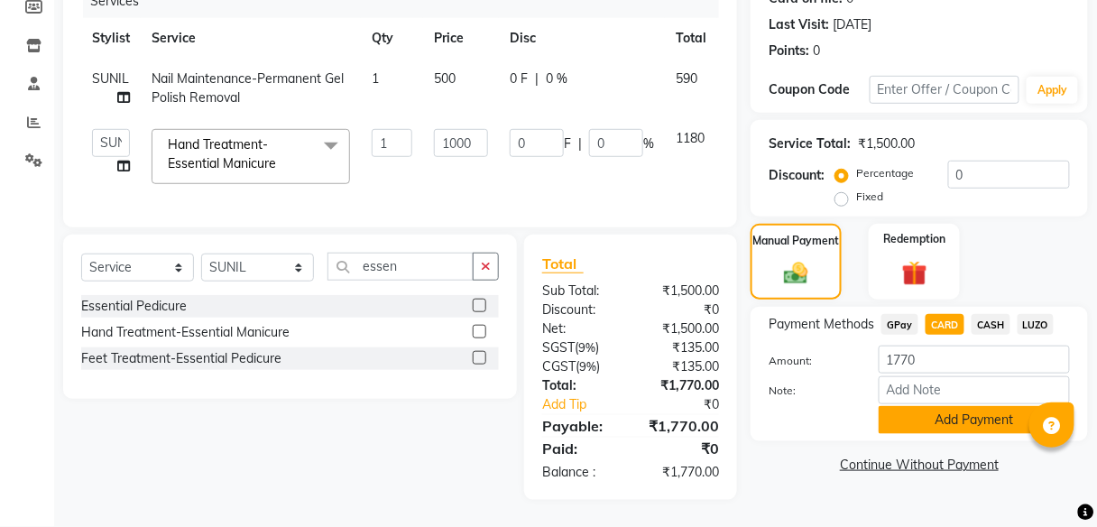
click at [953, 419] on button "Add Payment" at bounding box center [974, 420] width 191 height 28
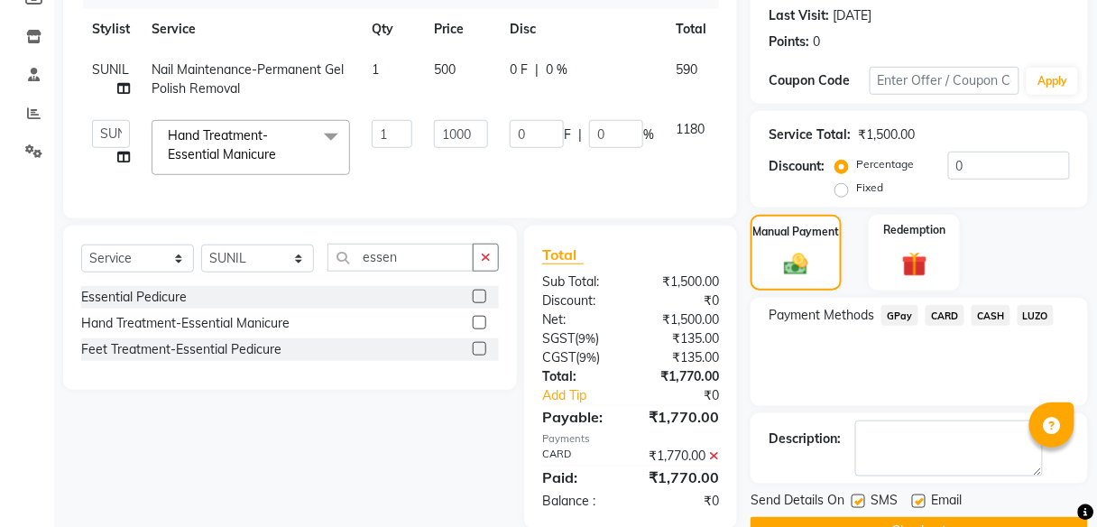
scroll to position [304, 0]
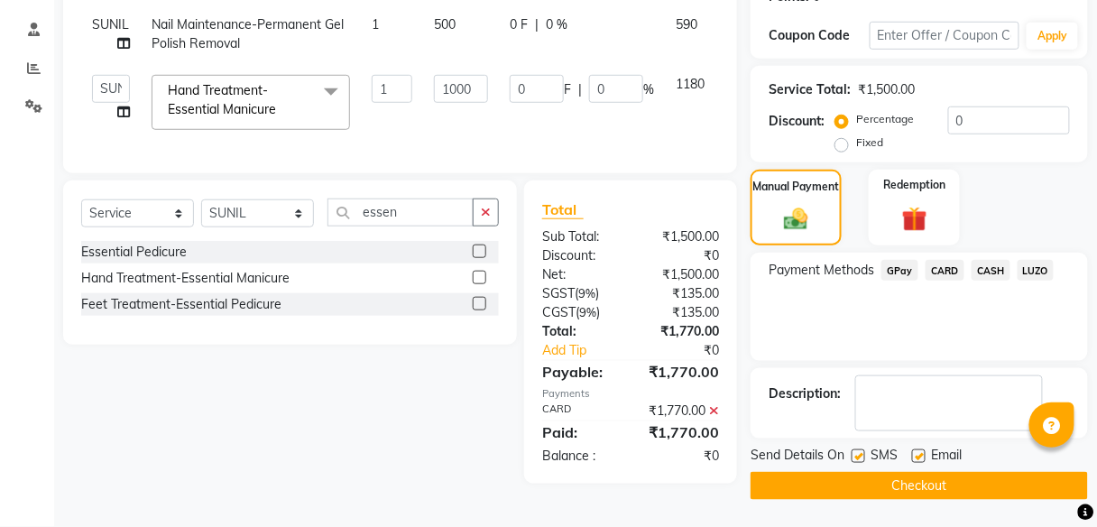
click at [910, 473] on button "Checkout" at bounding box center [920, 486] width 338 height 28
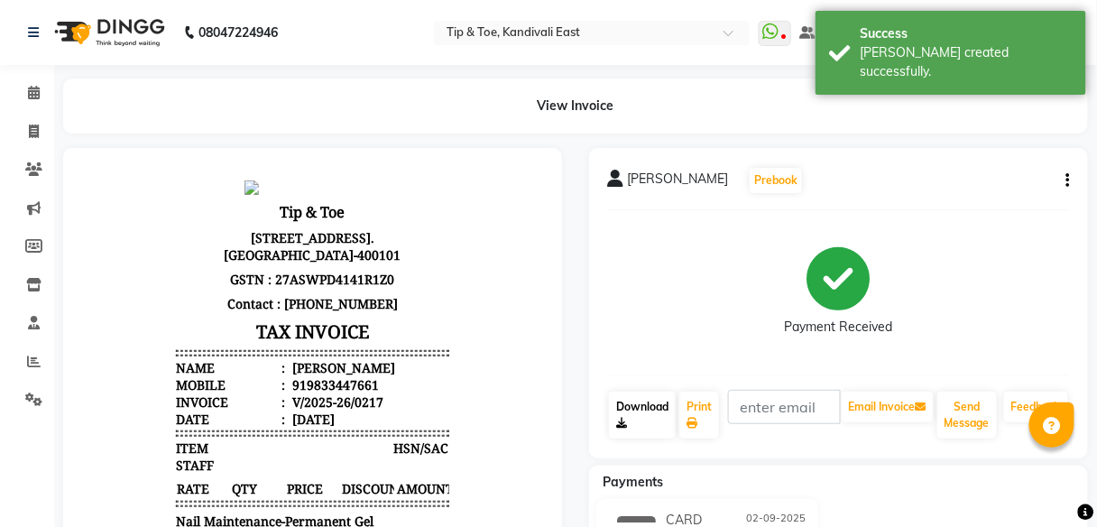
click at [662, 409] on link "Download" at bounding box center [642, 415] width 67 height 47
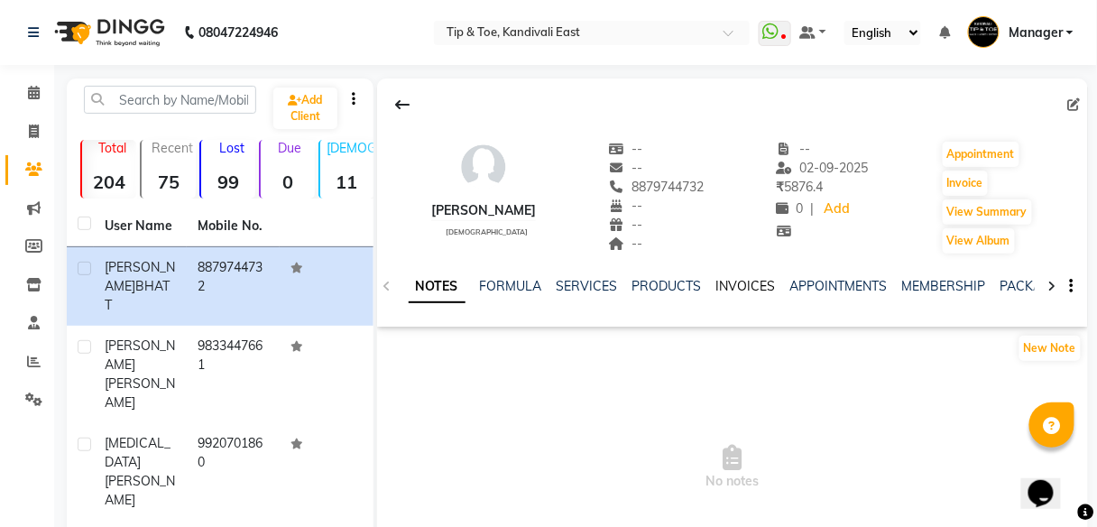
click at [727, 279] on link "INVOICES" at bounding box center [747, 286] width 60 height 16
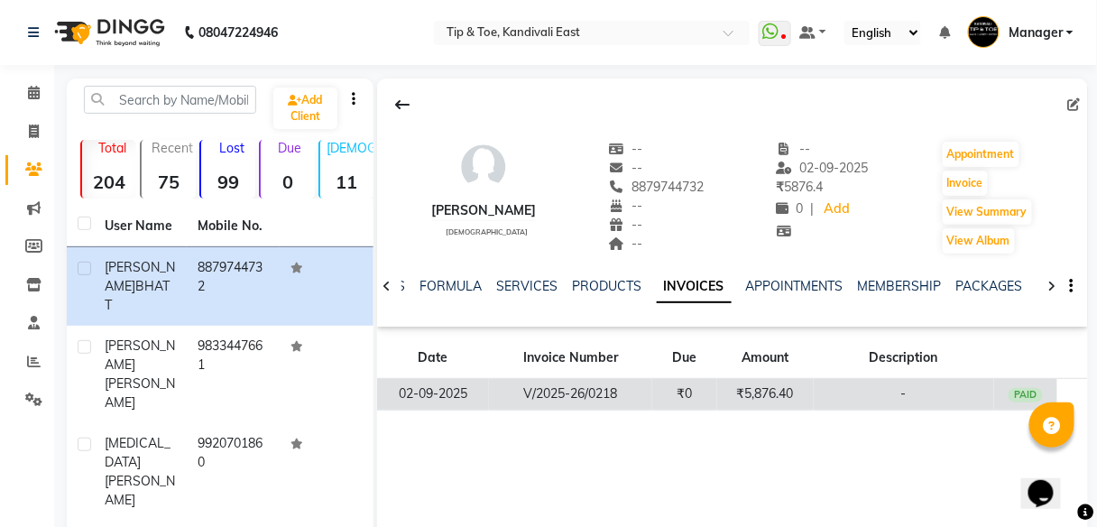
click at [773, 393] on td "₹5,876.40" at bounding box center [765, 395] width 97 height 32
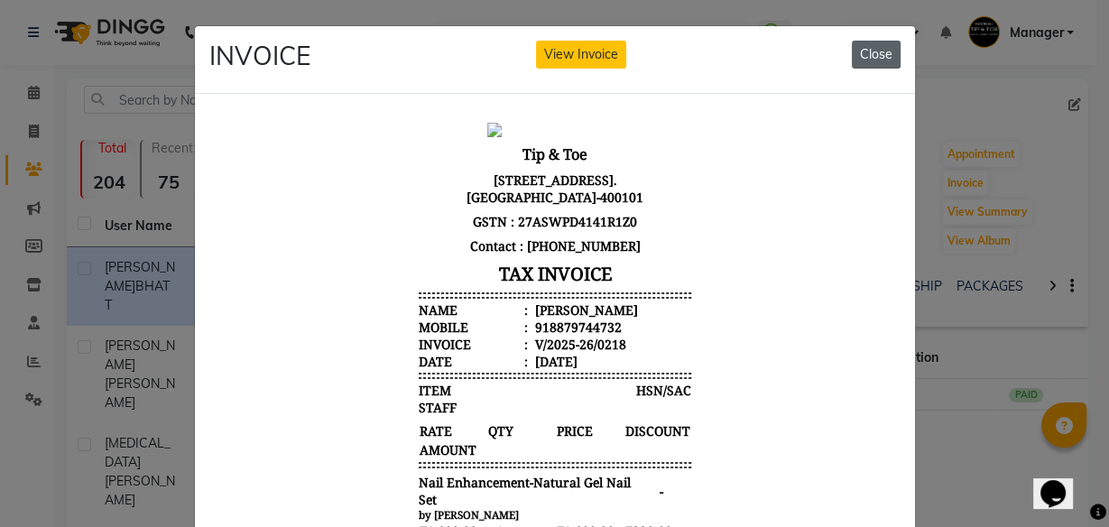
click at [877, 58] on button "Close" at bounding box center [876, 55] width 49 height 28
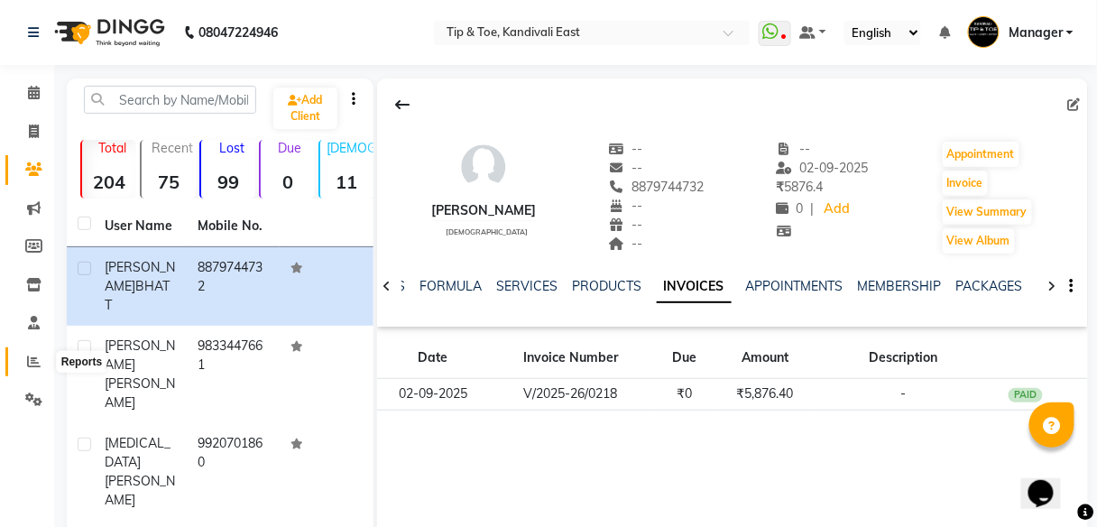
click at [41, 365] on span at bounding box center [34, 362] width 32 height 21
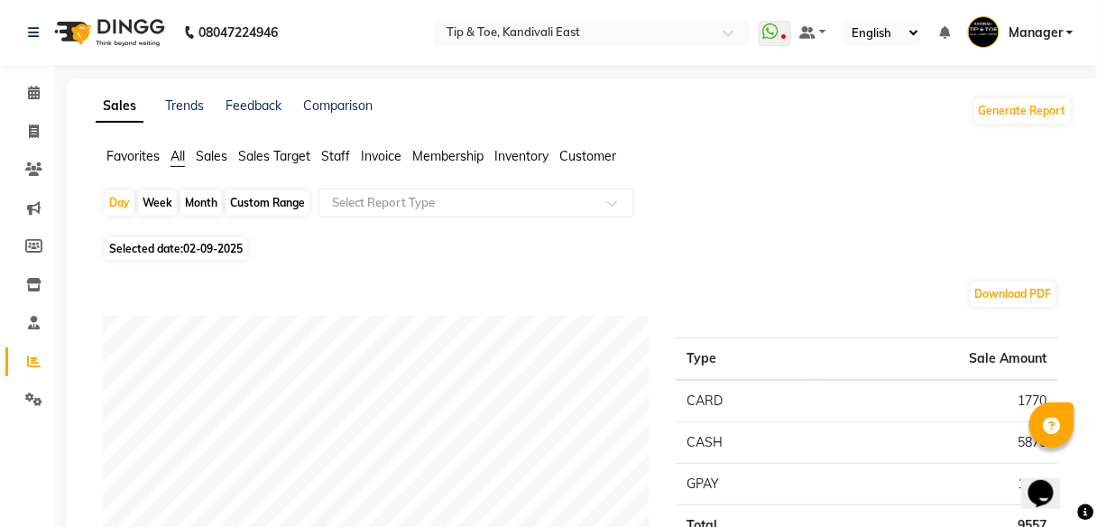
click at [338, 157] on span "Staff" at bounding box center [335, 156] width 29 height 16
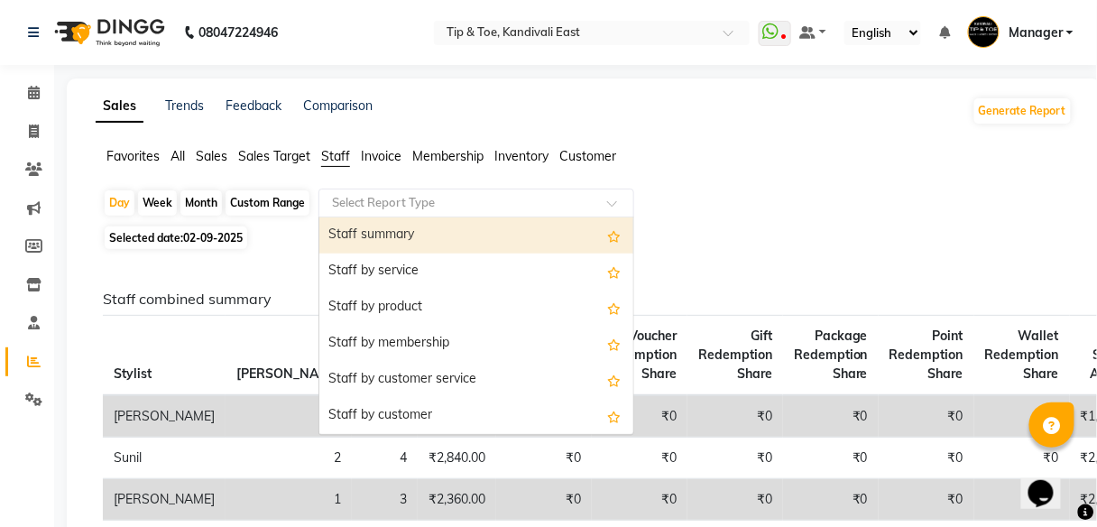
click at [449, 206] on input "text" at bounding box center [458, 203] width 260 height 18
click at [427, 239] on div "Staff summary" at bounding box center [476, 235] width 314 height 36
select select "full_report"
select select "csv"
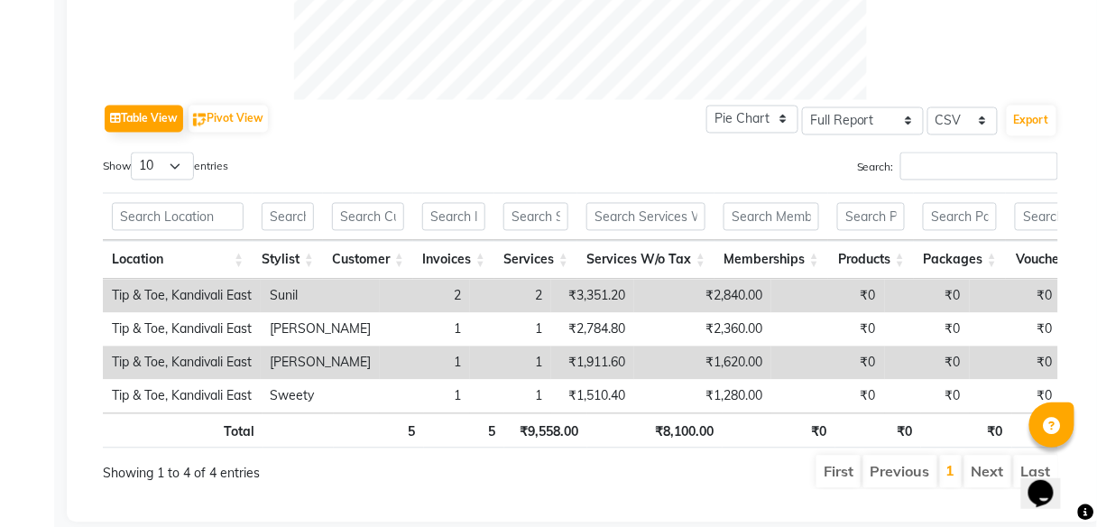
scroll to position [805, 0]
